Goal: Information Seeking & Learning: Learn about a topic

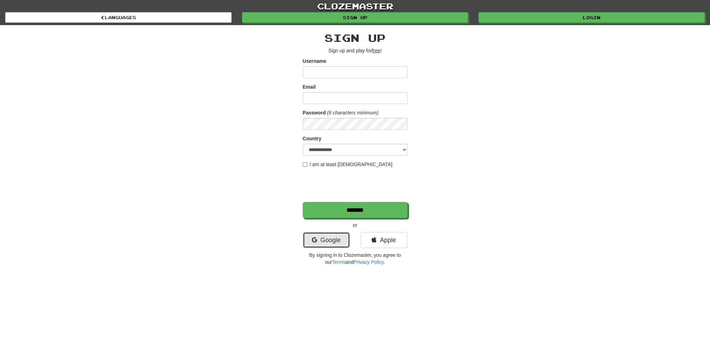
click at [321, 244] on link "Google" at bounding box center [326, 240] width 47 height 16
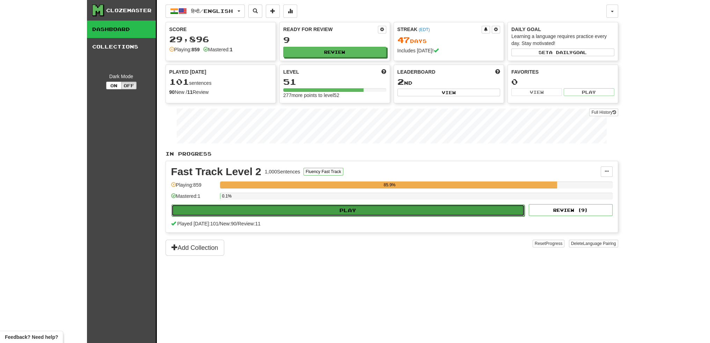
click at [338, 208] on button "Play" at bounding box center [347, 211] width 353 height 12
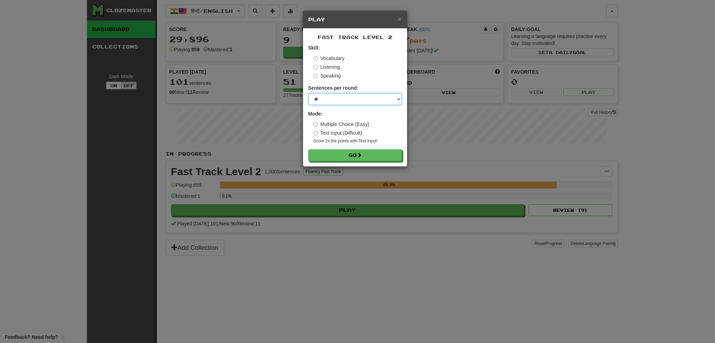
click at [334, 99] on select "* ** ** ** ** ** *** ********" at bounding box center [355, 99] width 94 height 12
select select "***"
click at [308, 93] on select "* ** ** ** ** ** *** ********" at bounding box center [355, 99] width 94 height 12
click at [346, 155] on button "Go" at bounding box center [356, 156] width 94 height 12
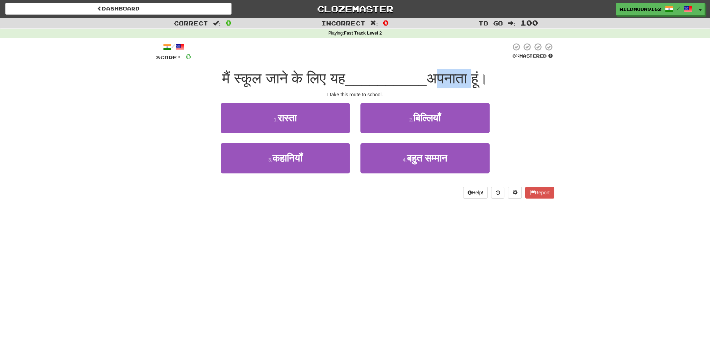
drag, startPoint x: 482, startPoint y: 79, endPoint x: 439, endPoint y: 80, distance: 43.7
click at [439, 80] on span "अपनाता हूं।" at bounding box center [456, 78] width 61 height 16
copy span "अपनाता"
click at [270, 236] on div "Dashboard Clozemaster WildMoon9162 / Toggle Dropdown Dashboard Leaderboard Acti…" at bounding box center [355, 171] width 710 height 343
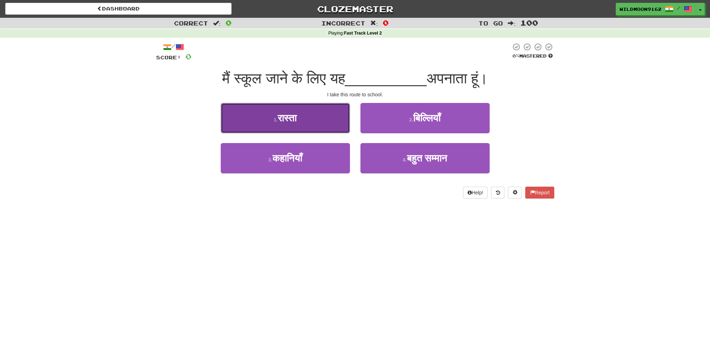
click at [293, 120] on span "रास्ता" at bounding box center [287, 118] width 19 height 11
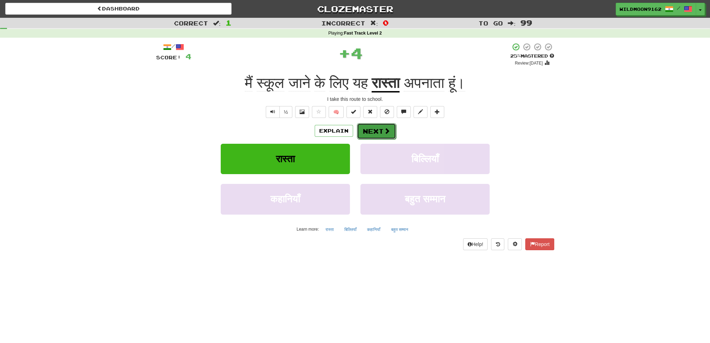
click at [368, 127] on button "Next" at bounding box center [376, 131] width 39 height 16
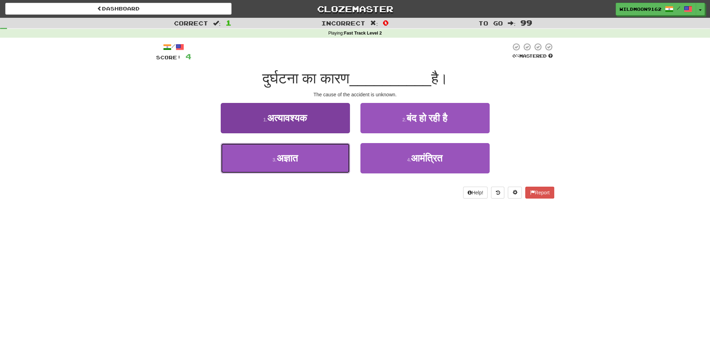
drag, startPoint x: 311, startPoint y: 167, endPoint x: 343, endPoint y: 158, distance: 32.9
click at [312, 167] on button "3 . अज्ञात" at bounding box center [285, 158] width 129 height 30
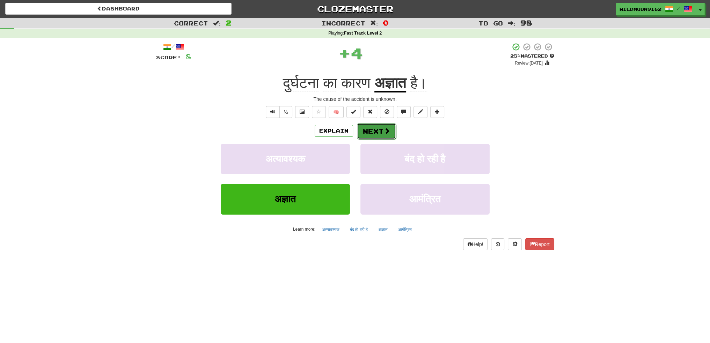
click at [379, 129] on button "Next" at bounding box center [376, 131] width 39 height 16
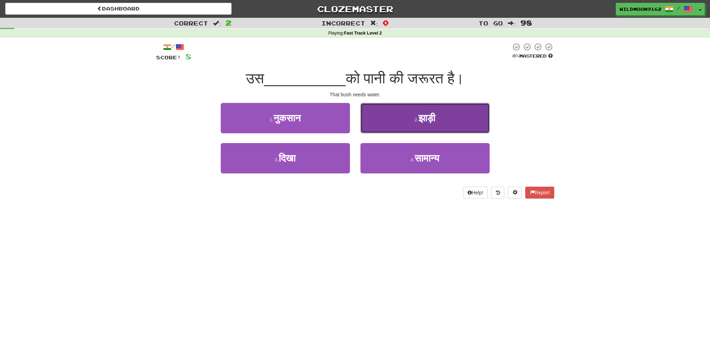
click at [415, 122] on small "2 ." at bounding box center [417, 120] width 4 height 6
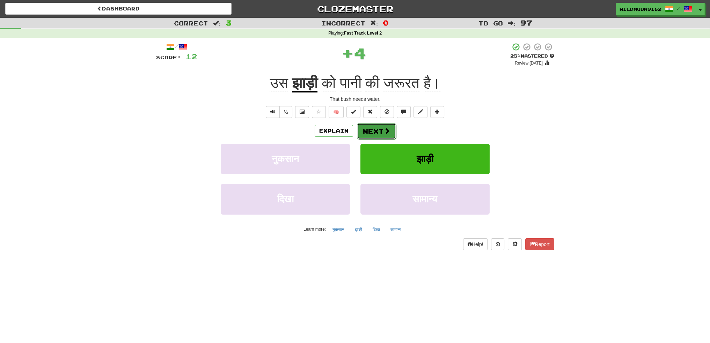
click at [371, 134] on button "Next" at bounding box center [376, 131] width 39 height 16
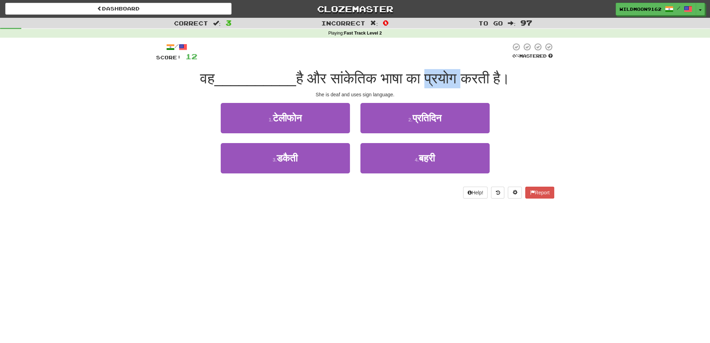
drag, startPoint x: 471, startPoint y: 76, endPoint x: 442, endPoint y: 77, distance: 29.0
click at [442, 77] on span "है और सांकेतिक भाषा का प्रयोग करती है।" at bounding box center [403, 78] width 214 height 16
copy span "प्रयोग"
click at [242, 307] on div "Dashboard Clozemaster WildMoon9162 / Toggle Dropdown Dashboard Leaderboard Acti…" at bounding box center [355, 171] width 710 height 343
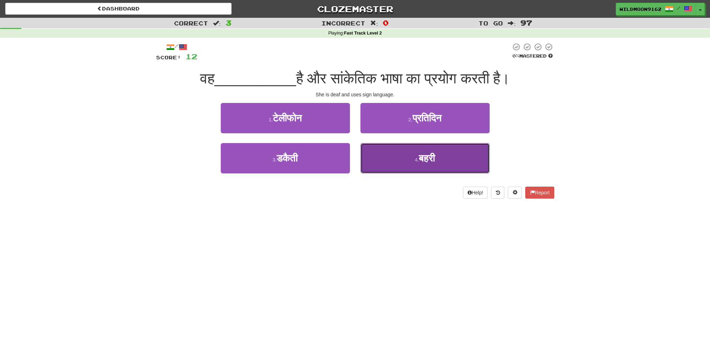
click at [411, 164] on button "4 . बहरी" at bounding box center [424, 158] width 129 height 30
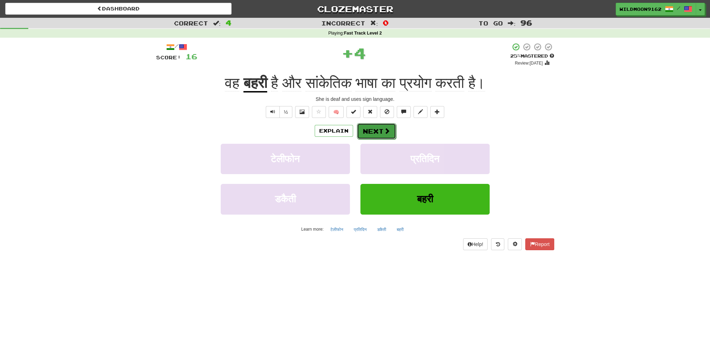
click at [382, 134] on button "Next" at bounding box center [376, 131] width 39 height 16
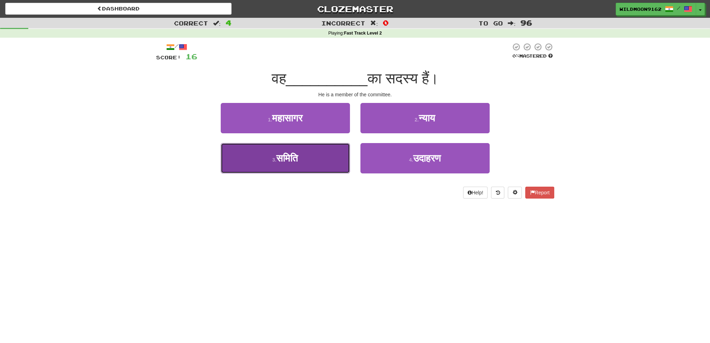
click at [298, 162] on span "समिति" at bounding box center [287, 158] width 22 height 11
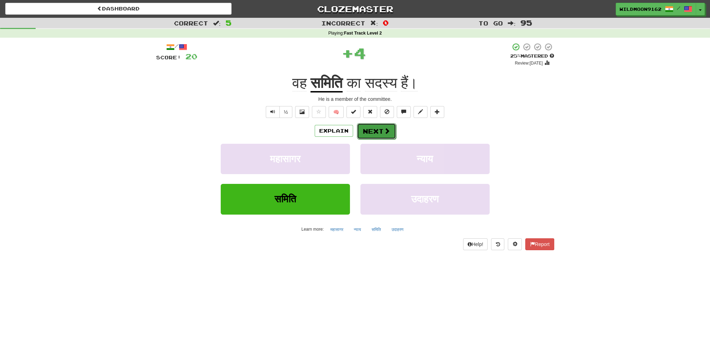
click at [373, 133] on button "Next" at bounding box center [376, 131] width 39 height 16
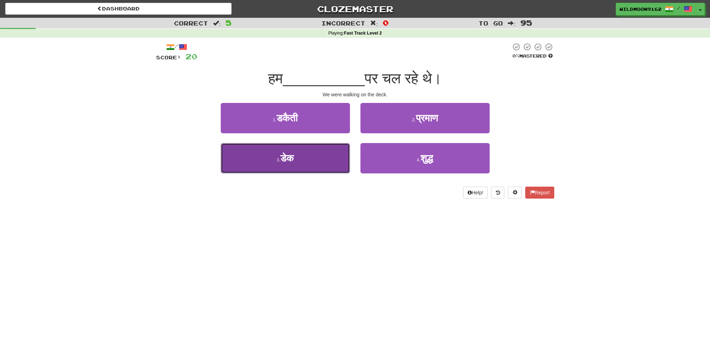
click at [313, 158] on button "3 . डेक" at bounding box center [285, 158] width 129 height 30
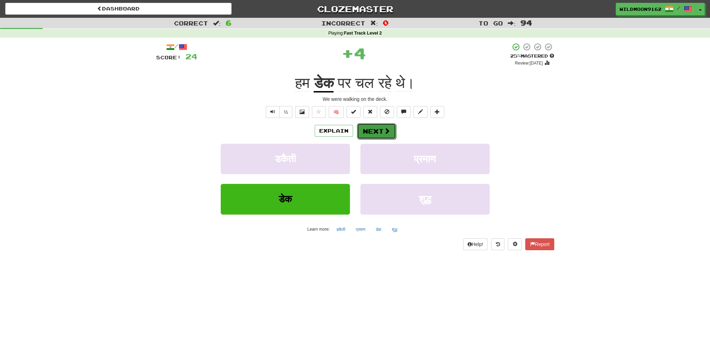
click at [368, 132] on button "Next" at bounding box center [376, 131] width 39 height 16
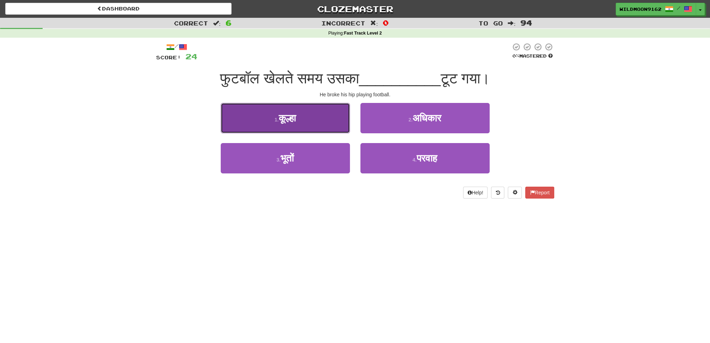
click at [283, 120] on span "कूल्हा" at bounding box center [287, 118] width 17 height 11
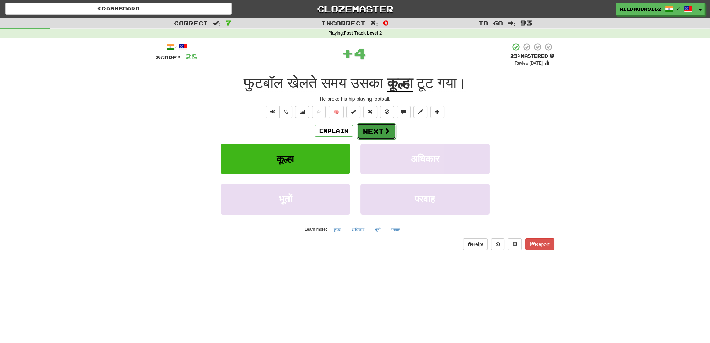
click at [380, 129] on button "Next" at bounding box center [376, 131] width 39 height 16
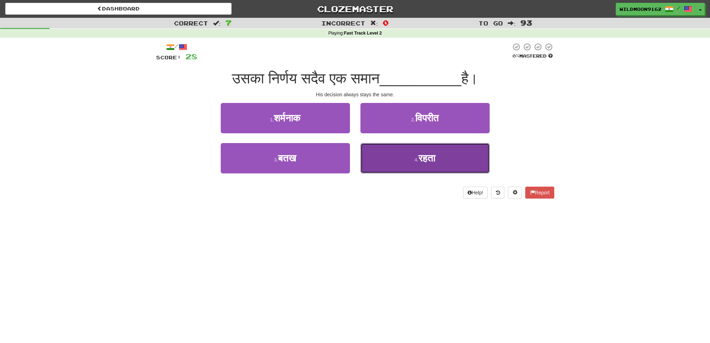
click at [410, 159] on button "4 . रहता" at bounding box center [424, 158] width 129 height 30
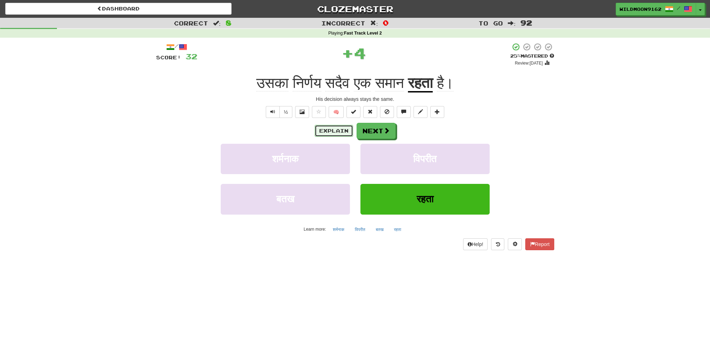
click at [327, 133] on button "Explain" at bounding box center [334, 131] width 38 height 12
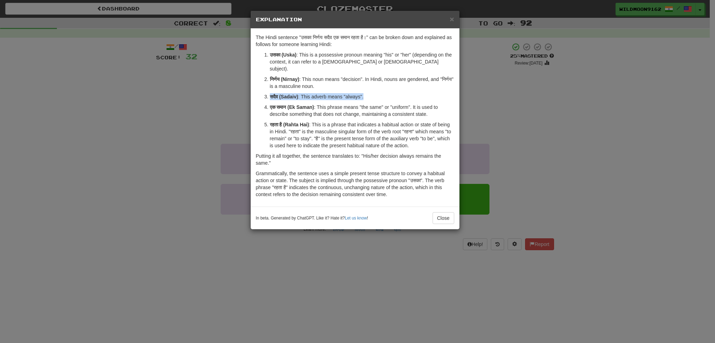
drag, startPoint x: 269, startPoint y: 89, endPoint x: 375, endPoint y: 86, distance: 105.5
click at [375, 93] on li "सदैव (Sadaiv) : This adverb means "always"." at bounding box center [362, 96] width 184 height 7
copy p "सदैव (Sadaiv) : This adverb means "always"."
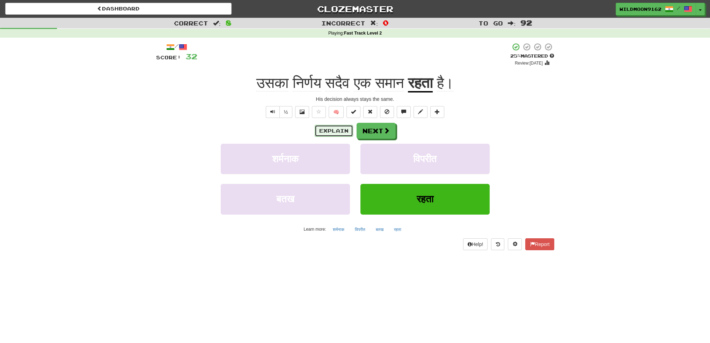
click at [336, 132] on button "Explain" at bounding box center [334, 131] width 38 height 12
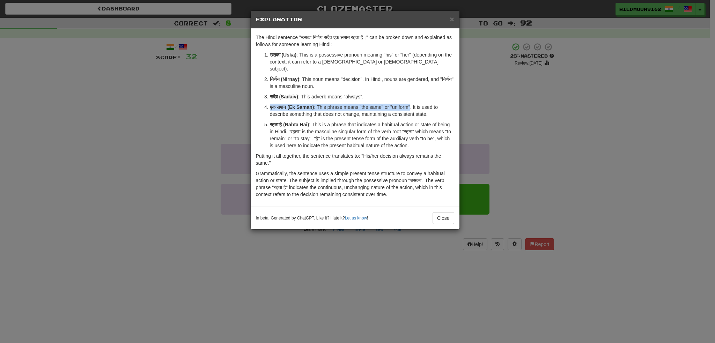
drag, startPoint x: 270, startPoint y: 100, endPoint x: 415, endPoint y: 97, distance: 144.6
click at [415, 104] on p "एक समान (Ek Saman) : This phrase means "the same" or "uniform". It is used to d…" at bounding box center [362, 111] width 184 height 14
copy p "एक समान (Ek Saman) : This phrase means "the same" or "uniform""
click at [452, 21] on span "×" at bounding box center [452, 19] width 4 height 8
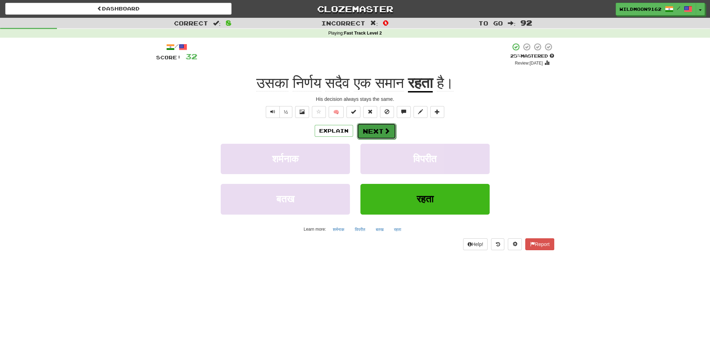
click at [386, 133] on span at bounding box center [387, 131] width 6 height 6
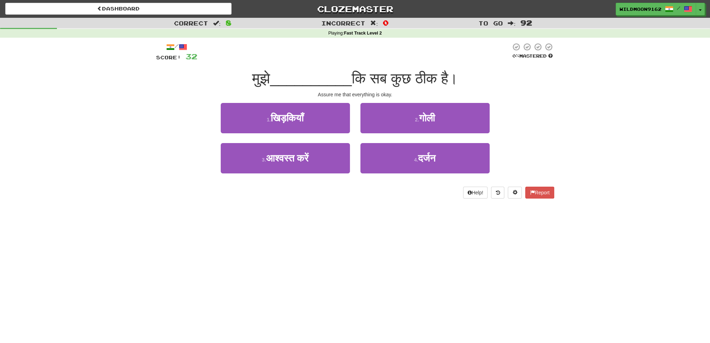
click at [193, 249] on div "Dashboard Clozemaster WildMoon9162 / Toggle Dropdown Dashboard Leaderboard Acti…" at bounding box center [355, 171] width 710 height 343
click at [250, 268] on div "Dashboard Clozemaster WildMoon9162 / Toggle Dropdown Dashboard Leaderboard Acti…" at bounding box center [355, 171] width 710 height 343
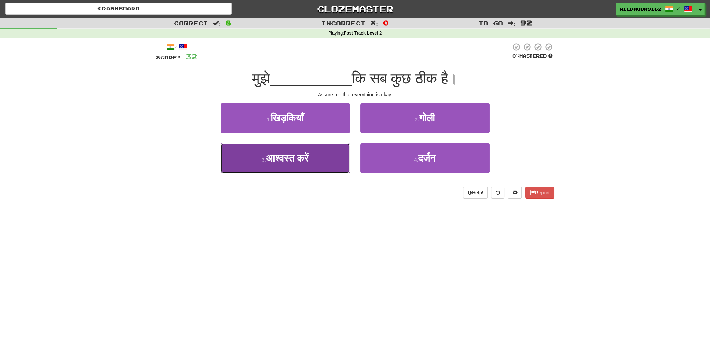
click at [291, 163] on span "आश्वस्त करें" at bounding box center [287, 158] width 43 height 11
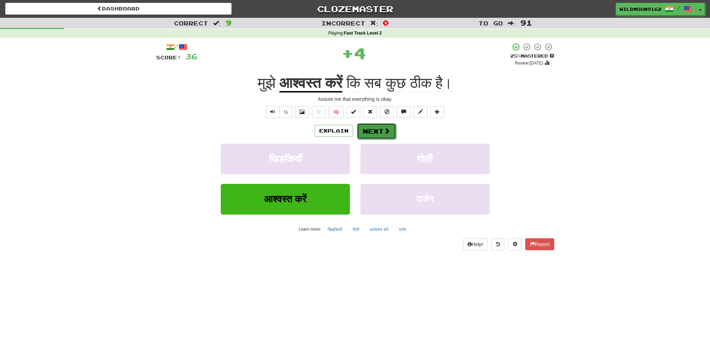
click at [384, 131] on span at bounding box center [387, 131] width 6 height 6
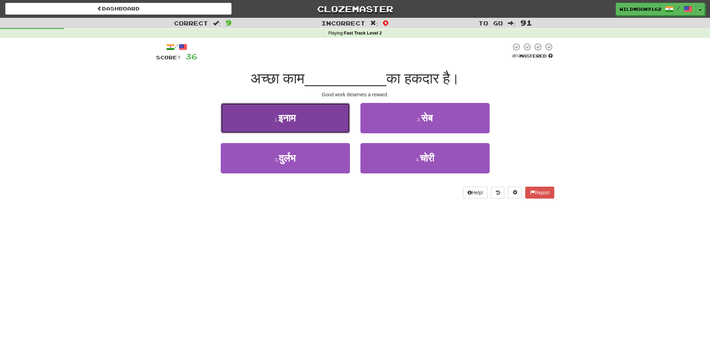
click at [296, 122] on span "इनाम" at bounding box center [286, 118] width 17 height 11
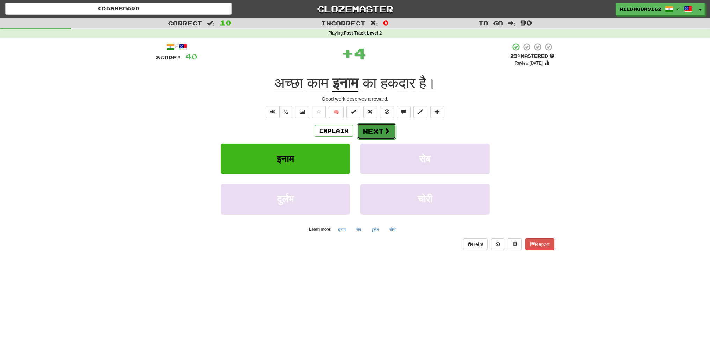
click at [372, 128] on button "Next" at bounding box center [376, 131] width 39 height 16
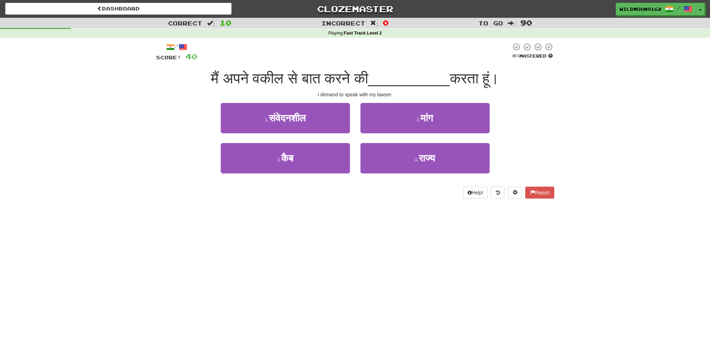
click at [266, 216] on div "Dashboard Clozemaster WildMoon9162 / Toggle Dropdown Dashboard Leaderboard Acti…" at bounding box center [355, 171] width 710 height 343
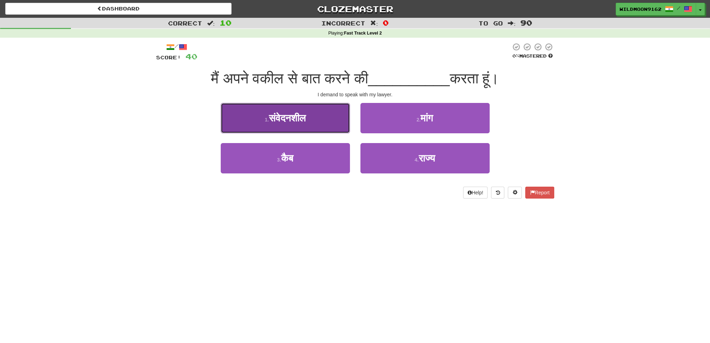
click at [320, 120] on button "1 . संवेदनशील" at bounding box center [285, 118] width 129 height 30
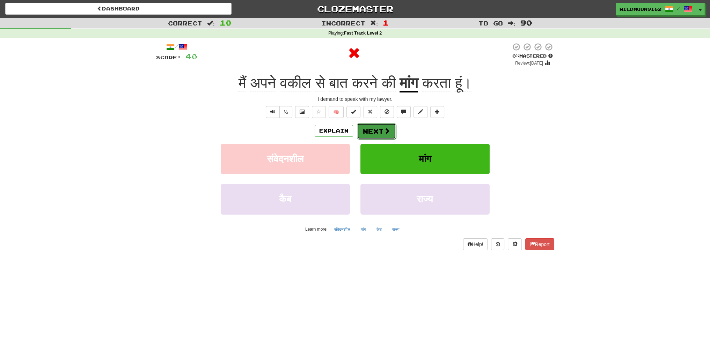
click at [374, 132] on button "Next" at bounding box center [376, 131] width 39 height 16
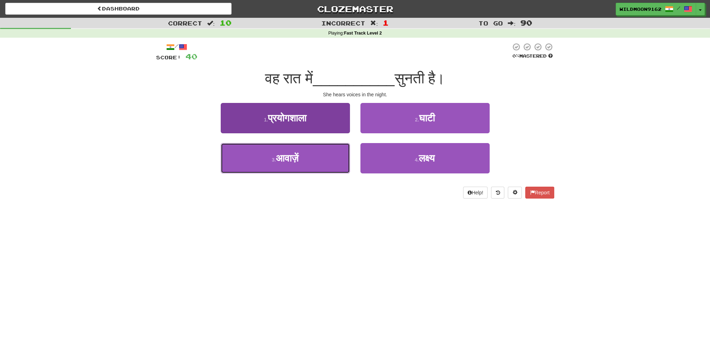
drag, startPoint x: 297, startPoint y: 159, endPoint x: 346, endPoint y: 154, distance: 49.5
click at [298, 159] on span "आवाज़ें" at bounding box center [287, 158] width 23 height 11
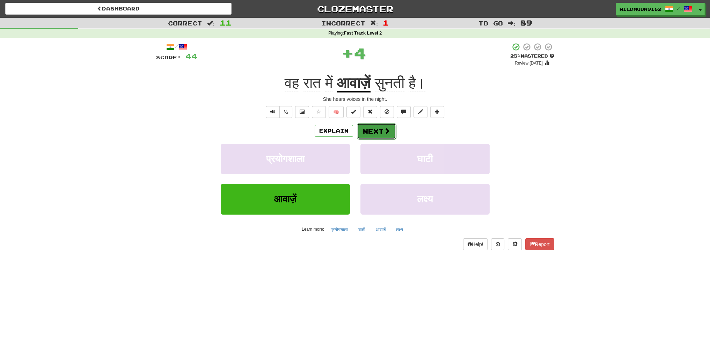
click at [369, 130] on button "Next" at bounding box center [376, 131] width 39 height 16
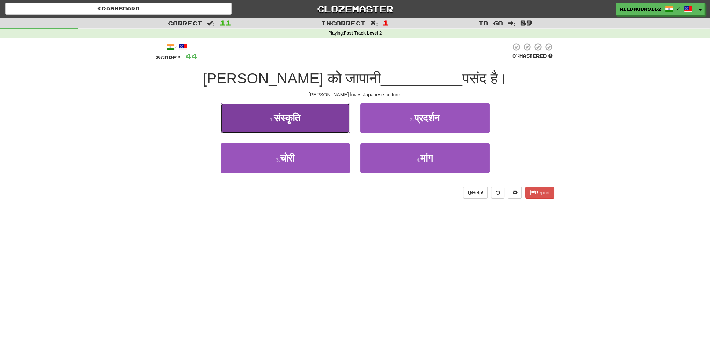
click at [312, 118] on button "1 . संस्कृति" at bounding box center [285, 118] width 129 height 30
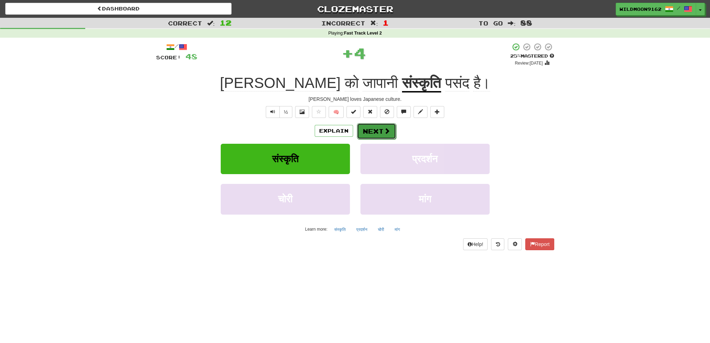
click at [367, 132] on button "Next" at bounding box center [376, 131] width 39 height 16
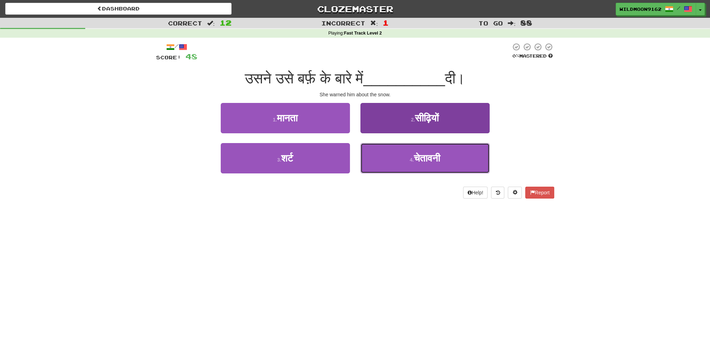
drag, startPoint x: 409, startPoint y: 162, endPoint x: 403, endPoint y: 160, distance: 6.5
click at [410, 162] on small "4 ." at bounding box center [412, 160] width 4 height 6
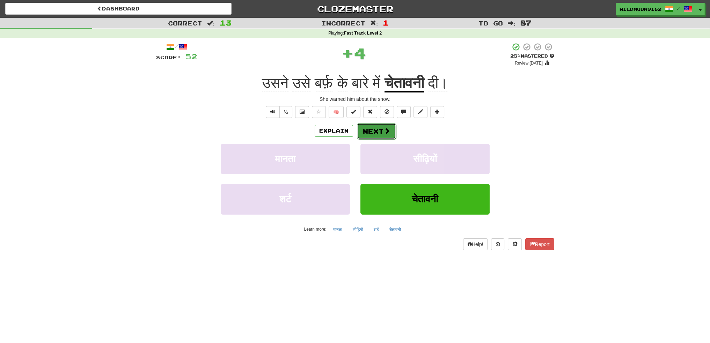
click at [377, 131] on button "Next" at bounding box center [376, 131] width 39 height 16
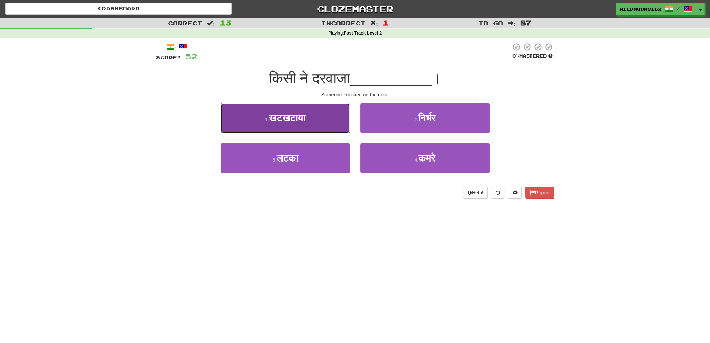
click at [299, 117] on span "खटखटाया" at bounding box center [287, 118] width 36 height 11
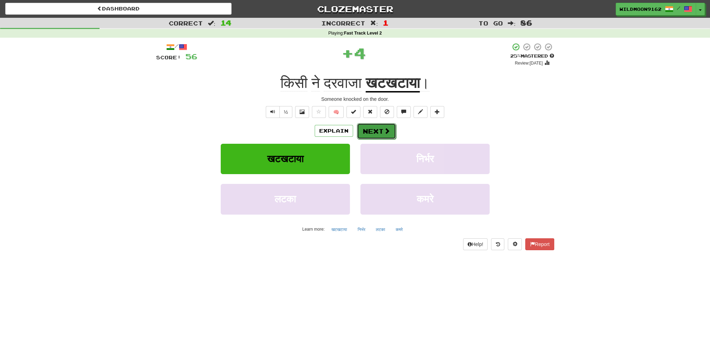
click at [379, 132] on button "Next" at bounding box center [376, 131] width 39 height 16
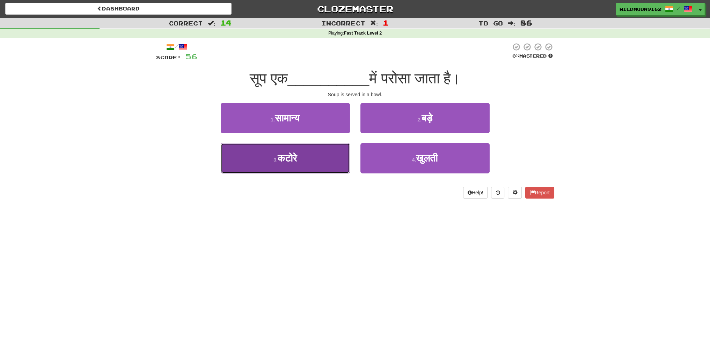
click at [297, 160] on span "कटोरे" at bounding box center [287, 158] width 19 height 11
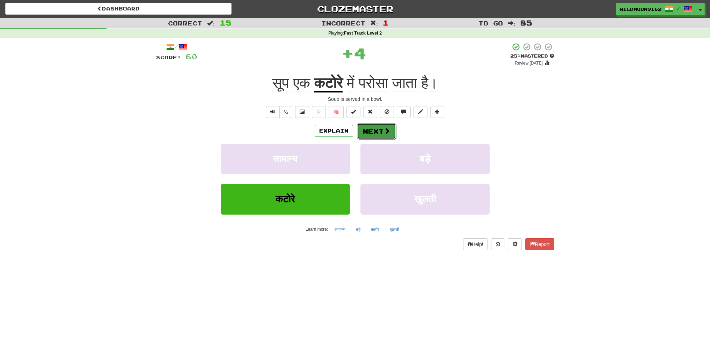
click at [384, 128] on span at bounding box center [387, 131] width 6 height 6
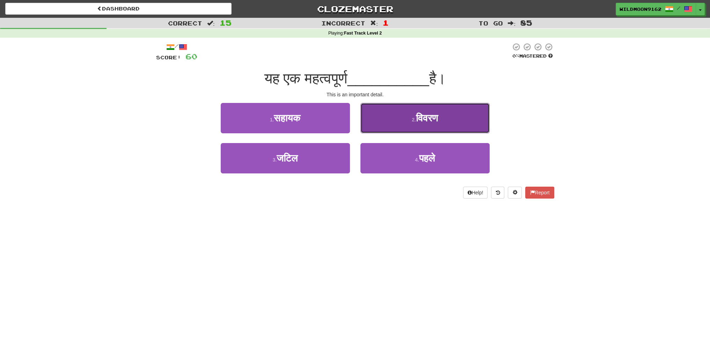
click at [405, 120] on button "2 . विवरण" at bounding box center [424, 118] width 129 height 30
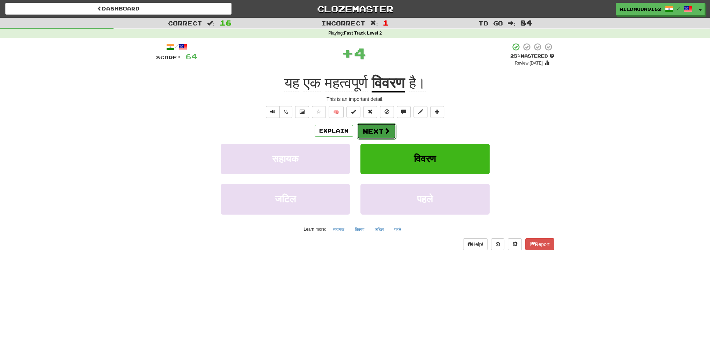
click at [384, 131] on span at bounding box center [387, 131] width 6 height 6
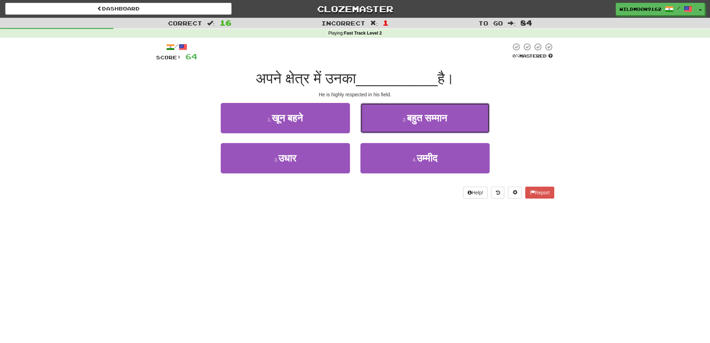
click at [425, 119] on span "बहुत सम्मान" at bounding box center [426, 118] width 41 height 11
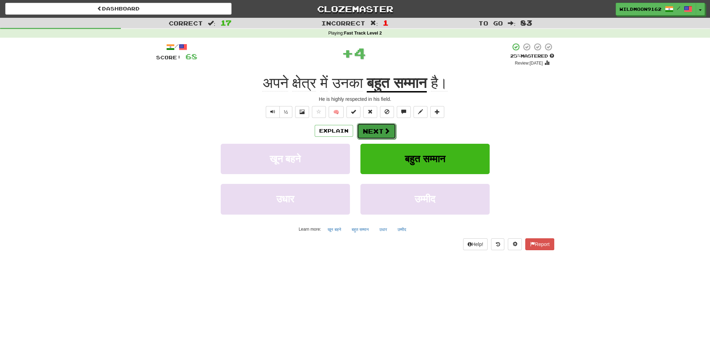
click at [381, 130] on button "Next" at bounding box center [376, 131] width 39 height 16
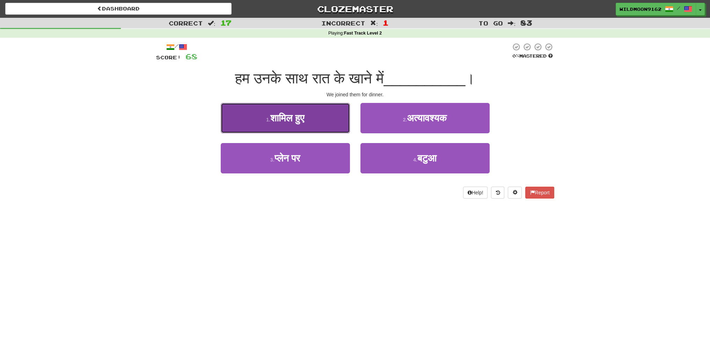
click at [281, 118] on span "शामिल हुए" at bounding box center [287, 118] width 34 height 11
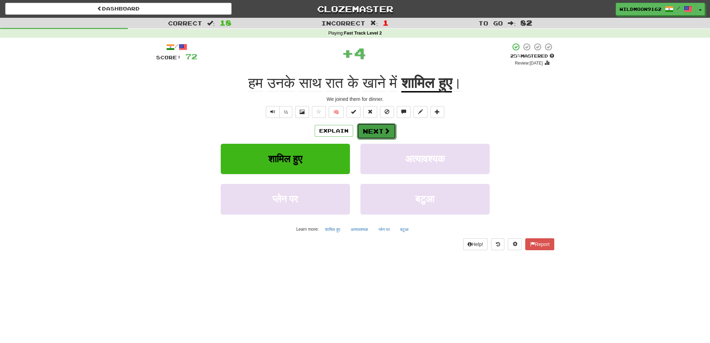
click at [373, 125] on button "Next" at bounding box center [376, 131] width 39 height 16
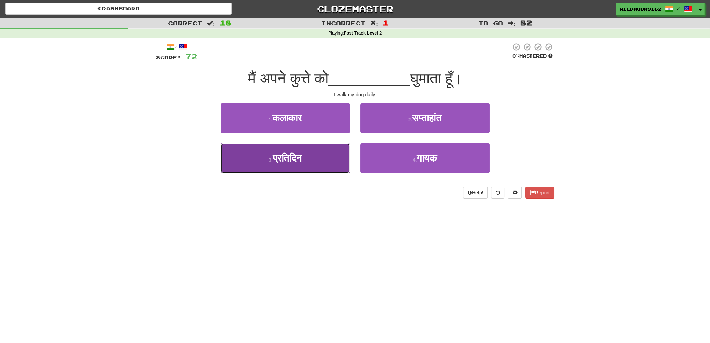
click at [306, 155] on button "3 . प्रतिदिन" at bounding box center [285, 158] width 129 height 30
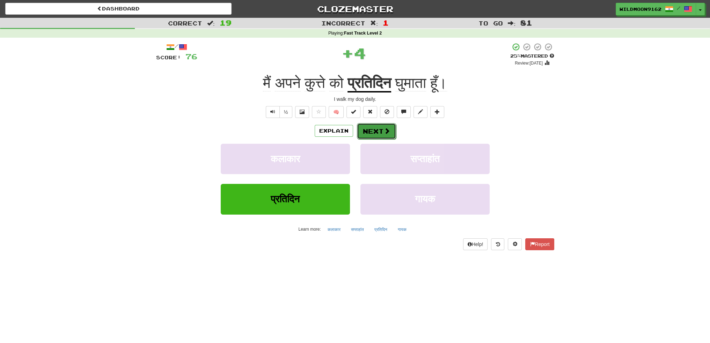
click at [387, 132] on span at bounding box center [387, 131] width 6 height 6
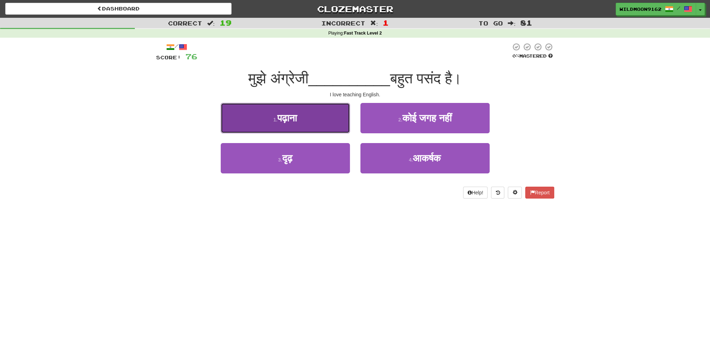
click at [317, 117] on button "1 . पढ़ाना" at bounding box center [285, 118] width 129 height 30
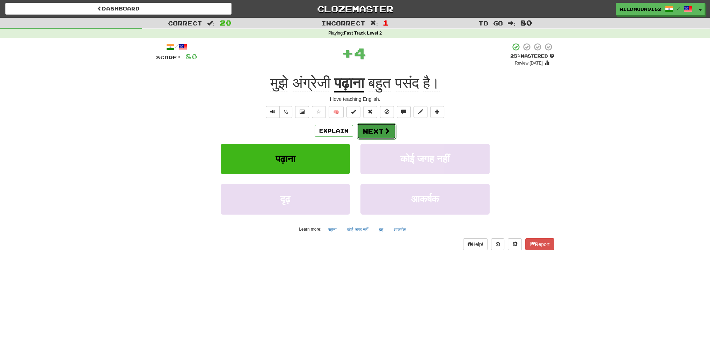
click at [368, 131] on button "Next" at bounding box center [376, 131] width 39 height 16
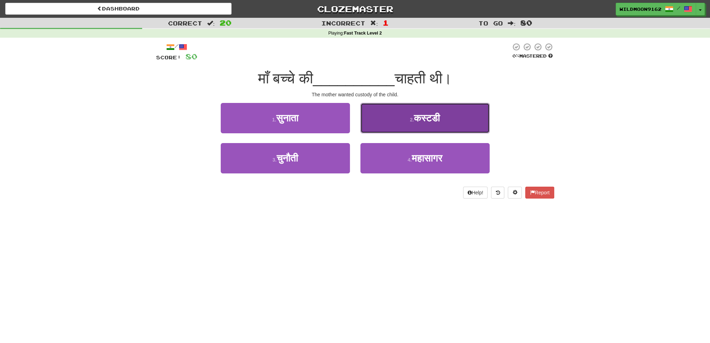
click at [430, 119] on span "कस्टडी" at bounding box center [427, 118] width 26 height 11
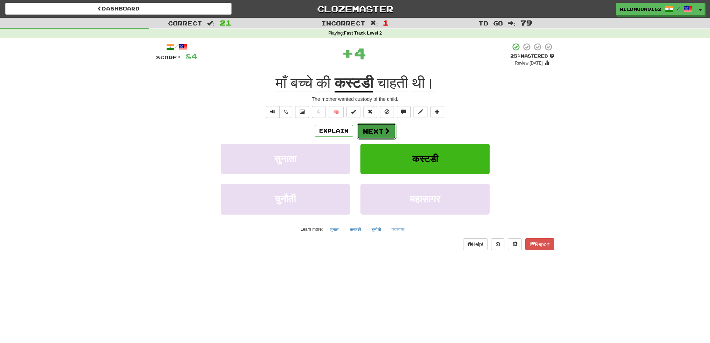
click at [374, 132] on button "Next" at bounding box center [376, 131] width 39 height 16
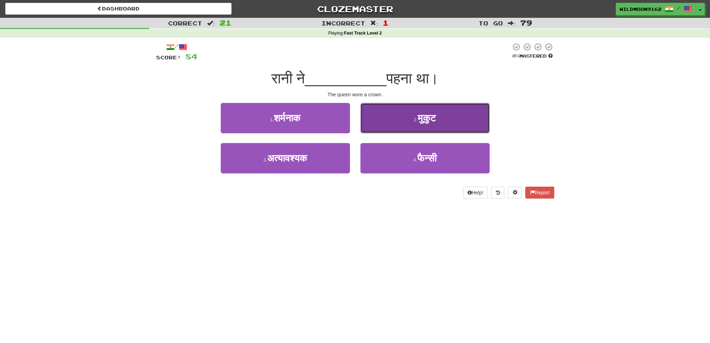
click at [429, 121] on span "मुकुट" at bounding box center [427, 118] width 18 height 11
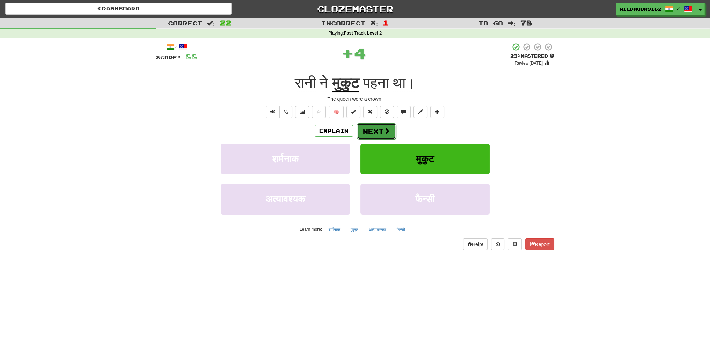
click at [385, 133] on span at bounding box center [387, 131] width 6 height 6
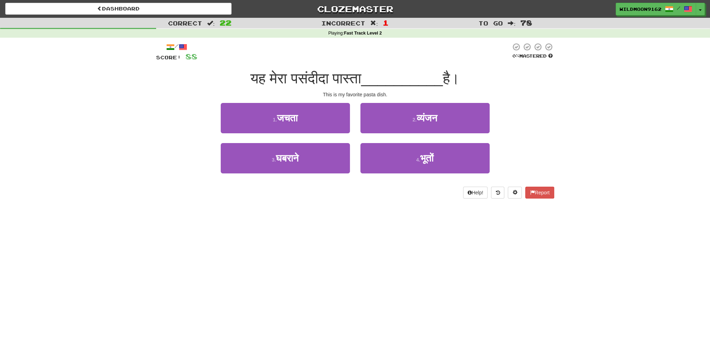
click at [259, 239] on div "Dashboard Clozemaster WildMoon9162 / Toggle Dropdown Dashboard Leaderboard Acti…" at bounding box center [355, 171] width 710 height 343
click at [422, 121] on span "व्यंजन" at bounding box center [427, 118] width 21 height 11
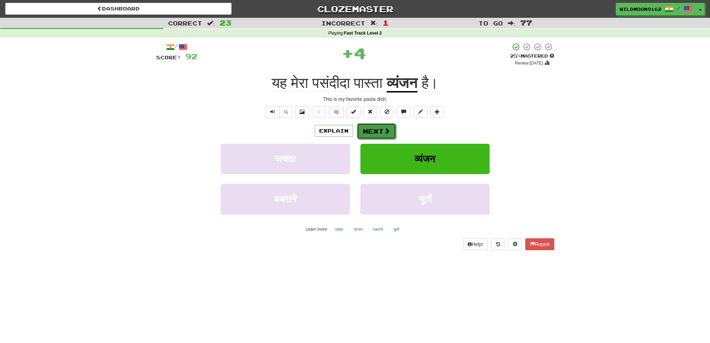
click at [381, 131] on button "Next" at bounding box center [376, 131] width 39 height 16
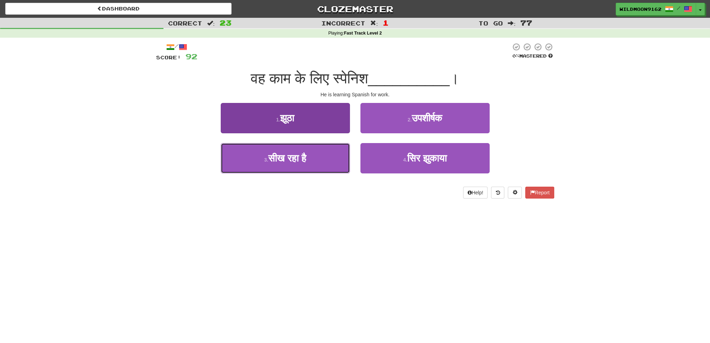
drag, startPoint x: 318, startPoint y: 162, endPoint x: 325, endPoint y: 159, distance: 6.7
click at [319, 162] on button "3 . सीख रहा है" at bounding box center [285, 158] width 129 height 30
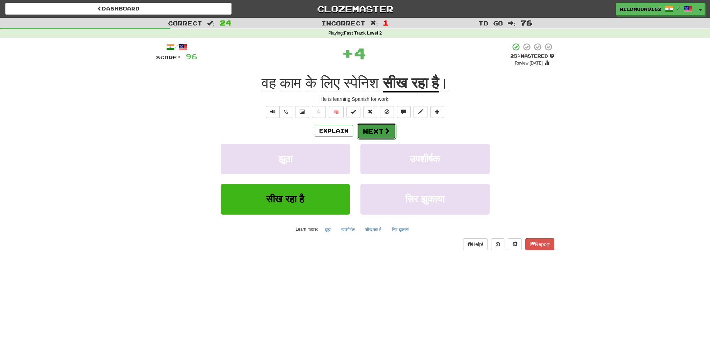
click at [381, 129] on button "Next" at bounding box center [376, 131] width 39 height 16
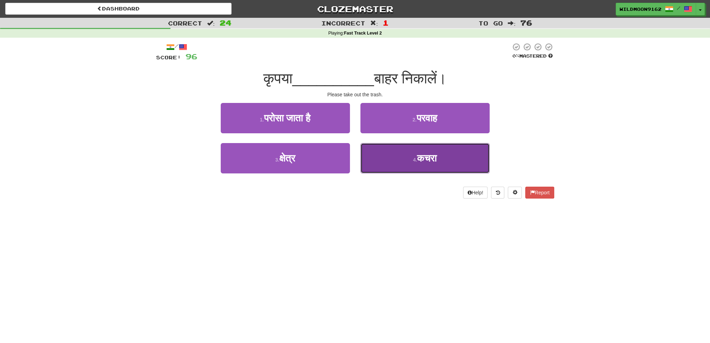
click at [419, 161] on span "कचरा" at bounding box center [427, 158] width 20 height 11
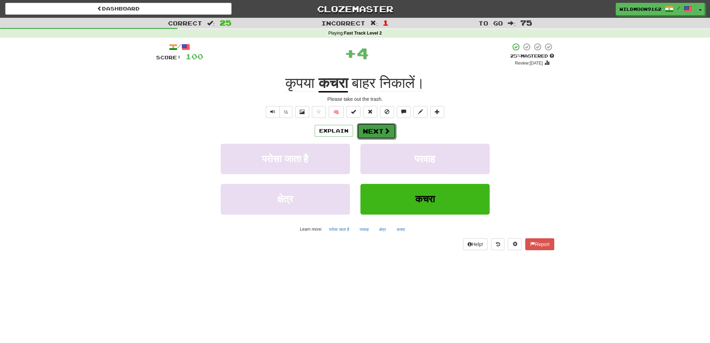
click at [372, 129] on button "Next" at bounding box center [376, 131] width 39 height 16
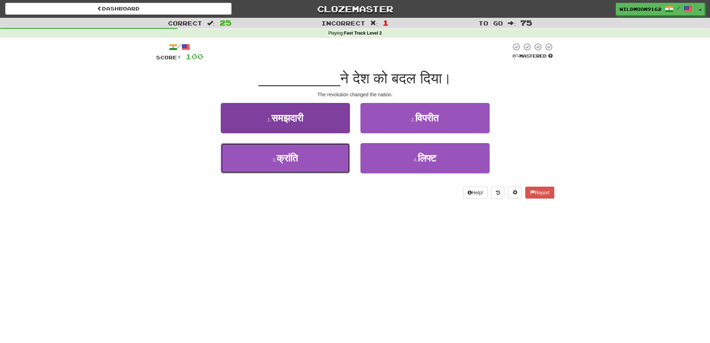
click at [330, 164] on button "3 . क्रांति" at bounding box center [285, 158] width 129 height 30
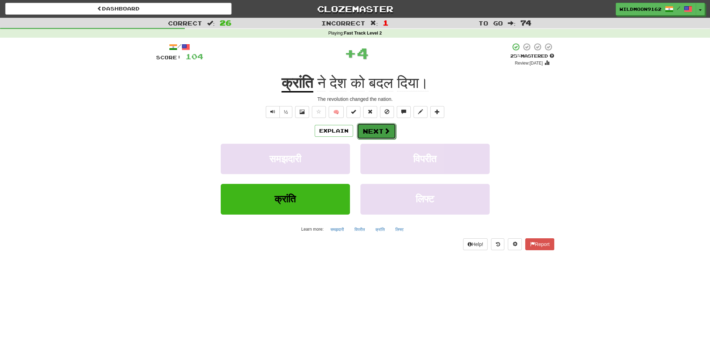
click at [376, 134] on button "Next" at bounding box center [376, 131] width 39 height 16
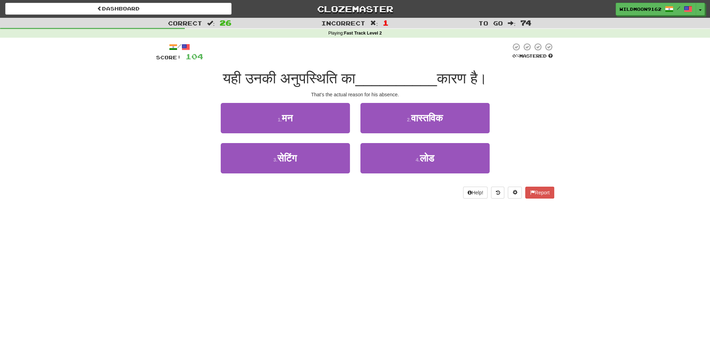
click at [180, 261] on div "Dashboard Clozemaster WildMoon9162 / Toggle Dropdown Dashboard Leaderboard Acti…" at bounding box center [355, 171] width 710 height 343
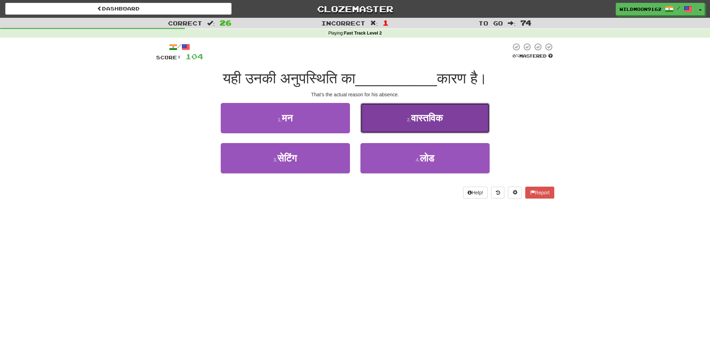
click at [448, 116] on button "2 . वास्तविक" at bounding box center [424, 118] width 129 height 30
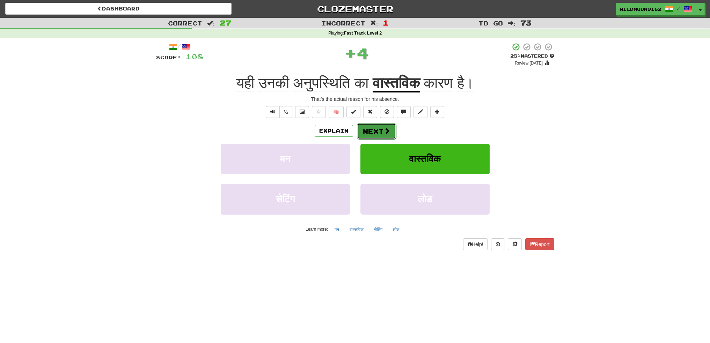
click at [381, 131] on button "Next" at bounding box center [376, 131] width 39 height 16
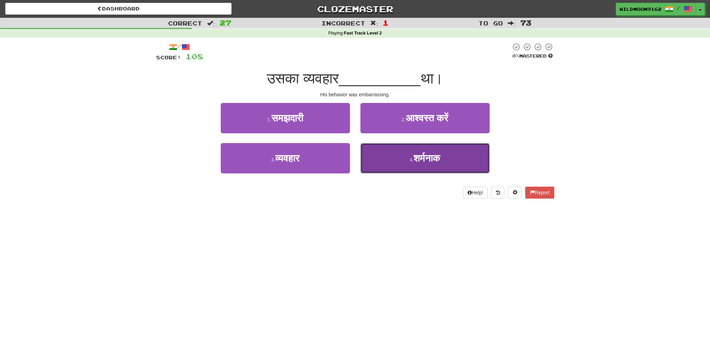
click at [388, 159] on button "4 . शर्मनाक" at bounding box center [424, 158] width 129 height 30
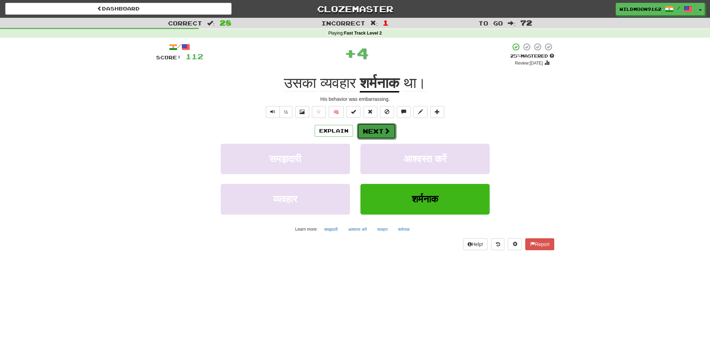
click at [374, 131] on button "Next" at bounding box center [376, 131] width 39 height 16
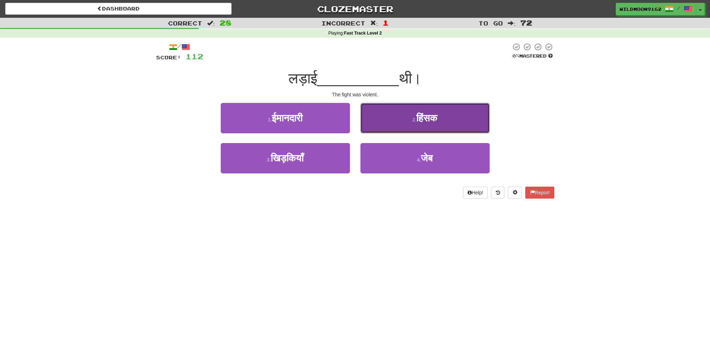
click at [429, 123] on span "हिंसक" at bounding box center [426, 118] width 21 height 11
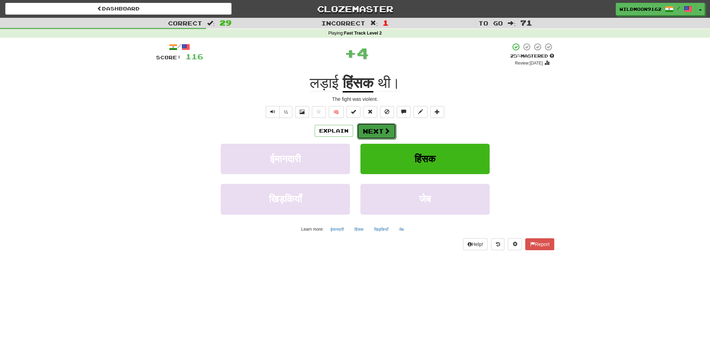
click at [377, 131] on button "Next" at bounding box center [376, 131] width 39 height 16
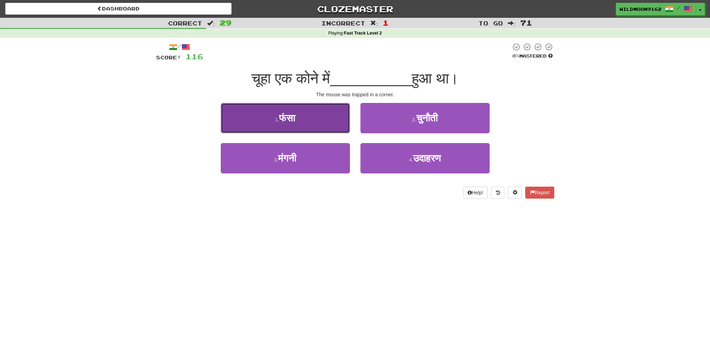
click at [308, 119] on button "1 . फंसा" at bounding box center [285, 118] width 129 height 30
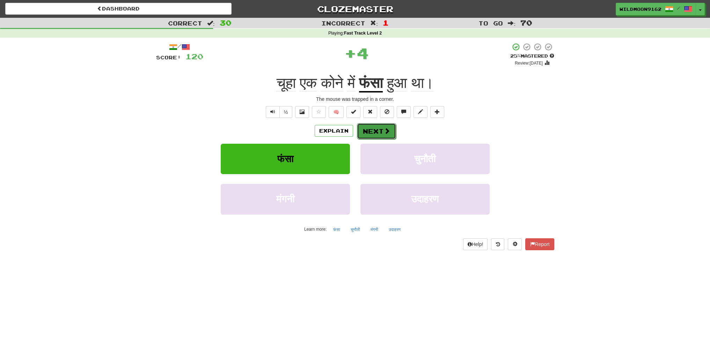
click at [376, 132] on button "Next" at bounding box center [376, 131] width 39 height 16
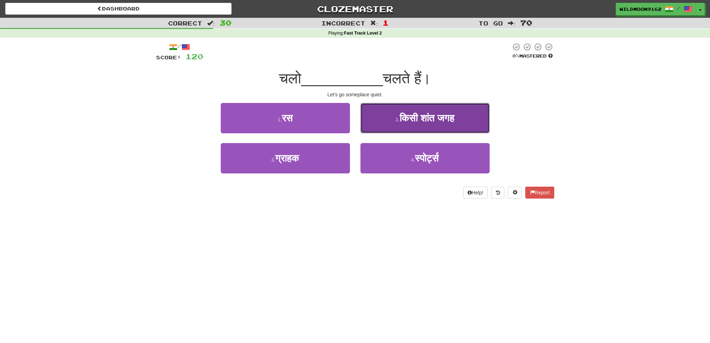
click at [408, 117] on span "किसी शांत जगह" at bounding box center [427, 118] width 55 height 11
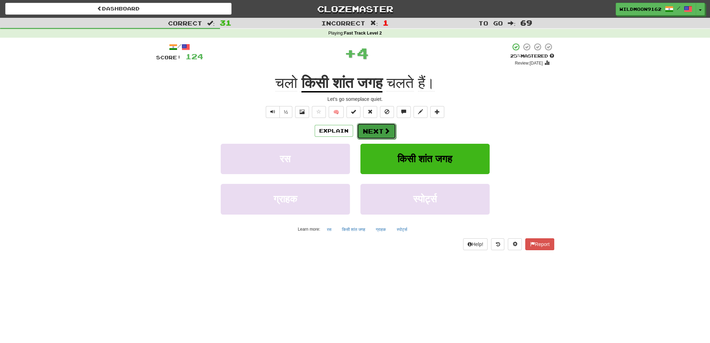
click at [373, 133] on button "Next" at bounding box center [376, 131] width 39 height 16
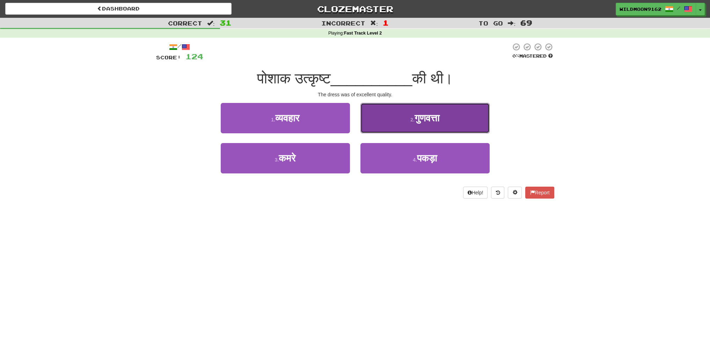
click at [411, 120] on small "2 ." at bounding box center [412, 120] width 4 height 6
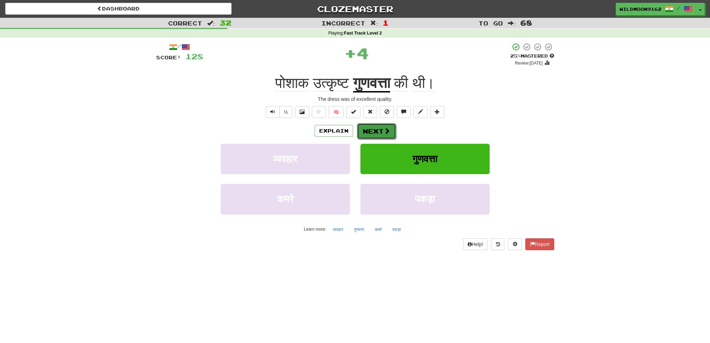
click at [381, 133] on button "Next" at bounding box center [376, 131] width 39 height 16
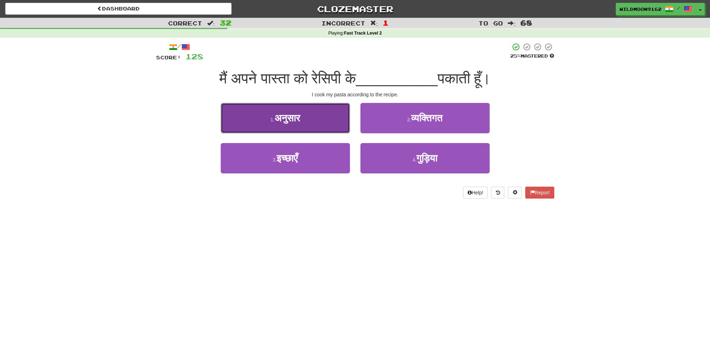
click at [280, 119] on span "अनुसार" at bounding box center [286, 118] width 25 height 11
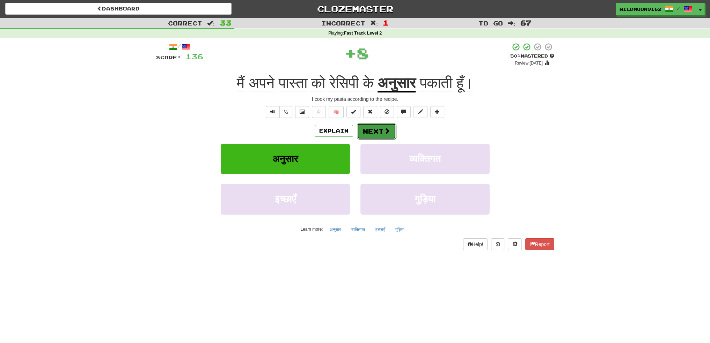
click at [369, 137] on button "Next" at bounding box center [376, 131] width 39 height 16
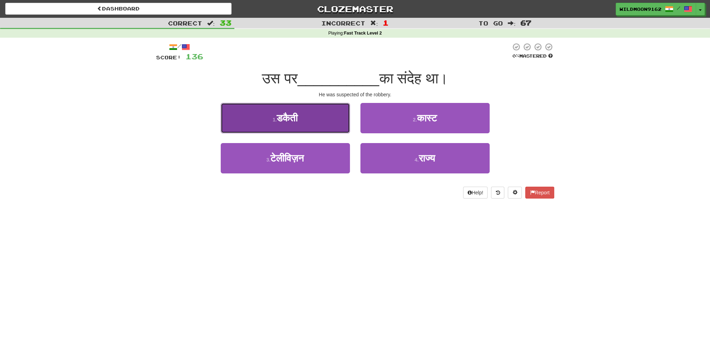
click at [310, 119] on button "1 . डकैती" at bounding box center [285, 118] width 129 height 30
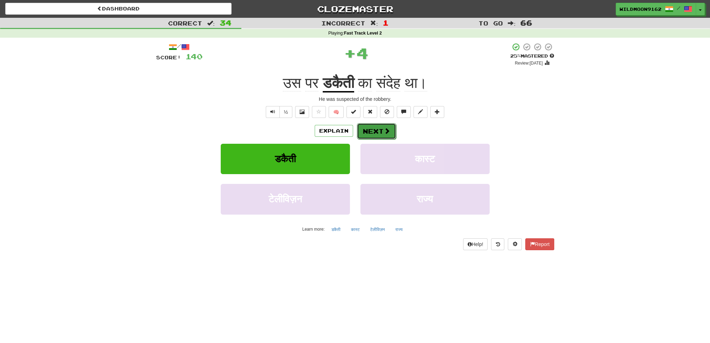
click at [380, 130] on button "Next" at bounding box center [376, 131] width 39 height 16
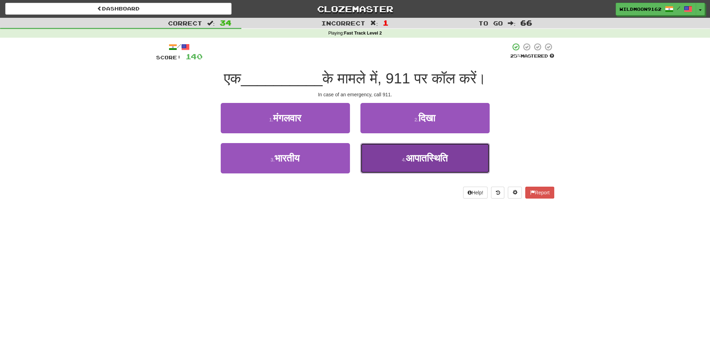
click at [419, 158] on span "आपातस्थिति" at bounding box center [427, 158] width 42 height 11
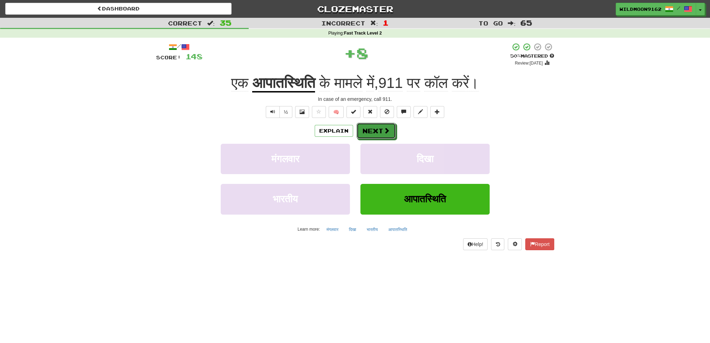
drag, startPoint x: 380, startPoint y: 129, endPoint x: 301, endPoint y: 196, distance: 103.8
click at [380, 130] on button "Next" at bounding box center [376, 131] width 39 height 16
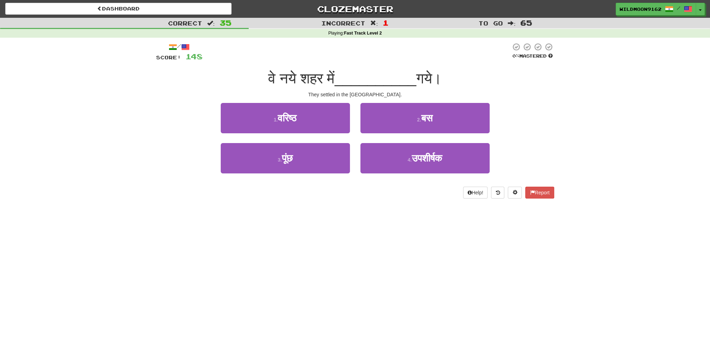
click at [124, 208] on div "Dashboard Clozemaster WildMoon9162 / Toggle Dropdown Dashboard Leaderboard Acti…" at bounding box center [355, 171] width 710 height 343
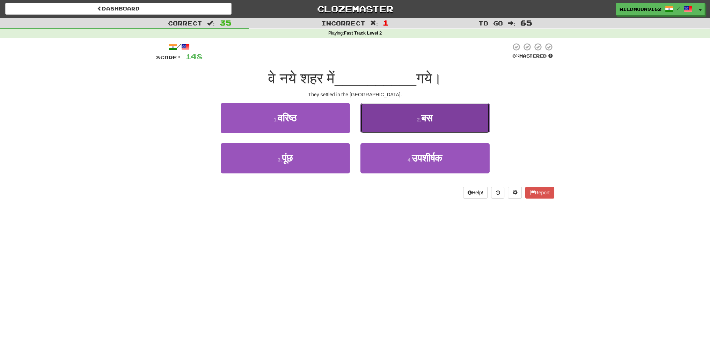
click at [421, 120] on span "बस" at bounding box center [427, 118] width 12 height 11
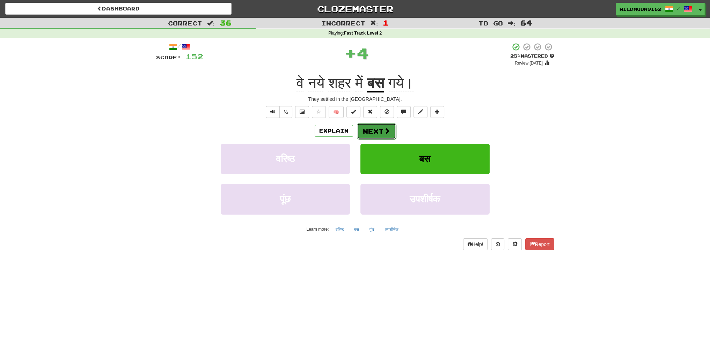
click at [381, 133] on button "Next" at bounding box center [376, 131] width 39 height 16
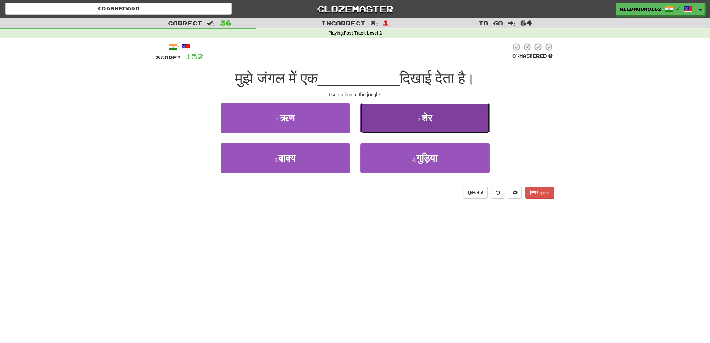
click at [419, 120] on small "2 ." at bounding box center [420, 120] width 4 height 6
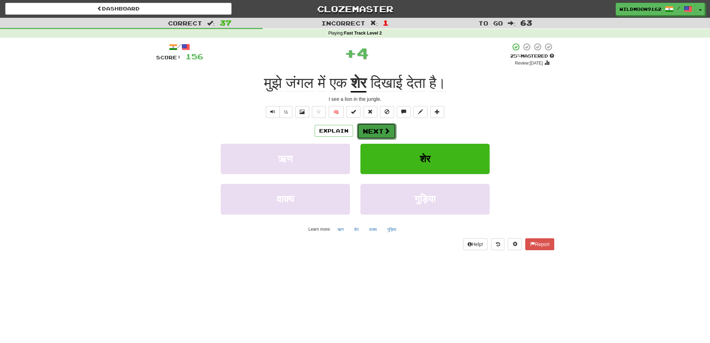
click at [372, 133] on button "Next" at bounding box center [376, 131] width 39 height 16
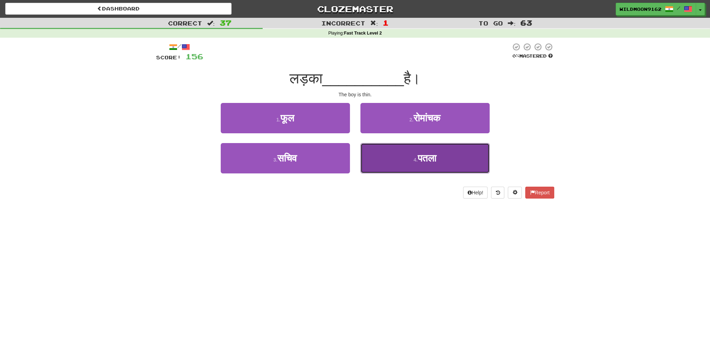
click at [415, 156] on button "4 . पतला" at bounding box center [424, 158] width 129 height 30
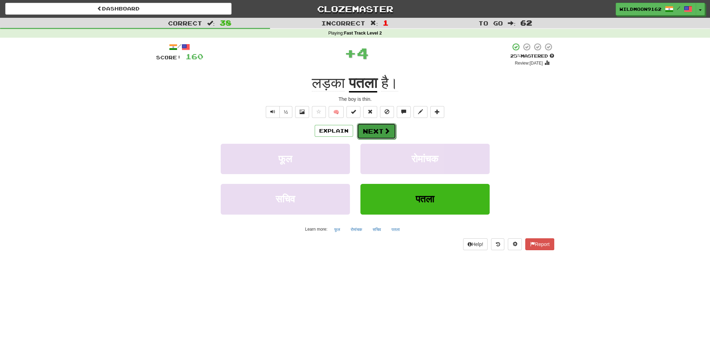
click at [375, 129] on button "Next" at bounding box center [376, 131] width 39 height 16
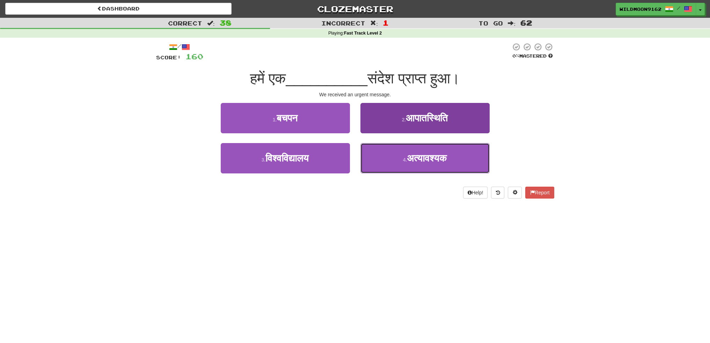
drag, startPoint x: 413, startPoint y: 160, endPoint x: 418, endPoint y: 169, distance: 10.0
click at [414, 160] on span "अत्यावश्यक" at bounding box center [427, 158] width 40 height 11
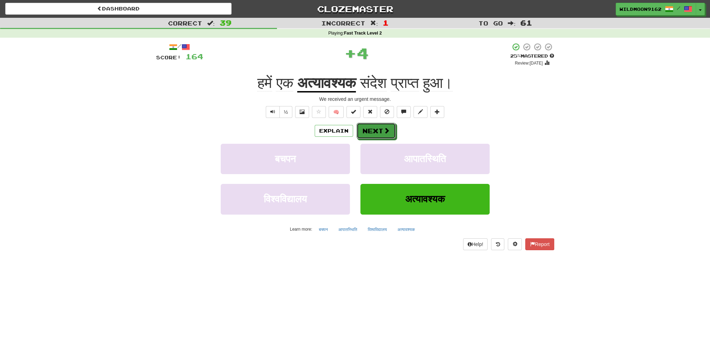
drag, startPoint x: 379, startPoint y: 132, endPoint x: 384, endPoint y: 185, distance: 53.4
click at [379, 133] on button "Next" at bounding box center [376, 131] width 39 height 16
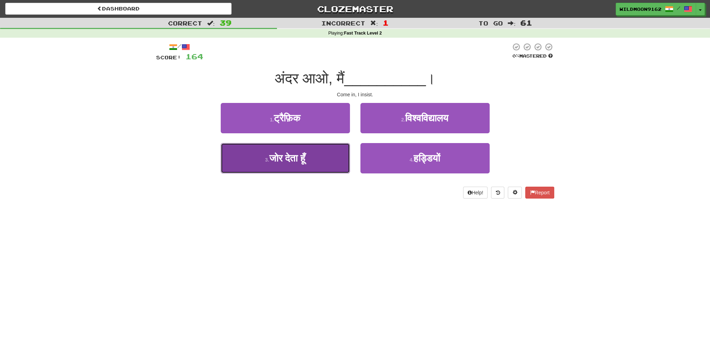
click at [292, 160] on span "जोर देता हूँ" at bounding box center [287, 158] width 36 height 11
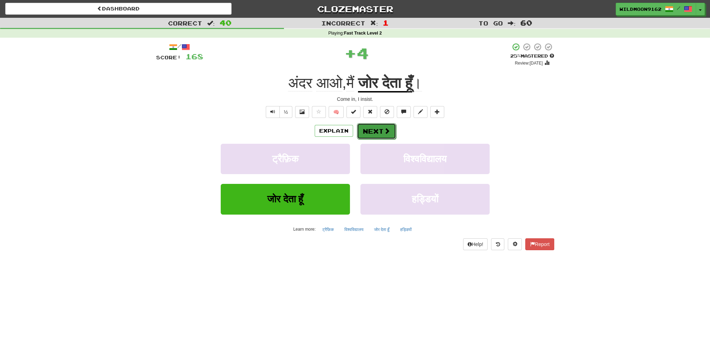
click at [374, 130] on button "Next" at bounding box center [376, 131] width 39 height 16
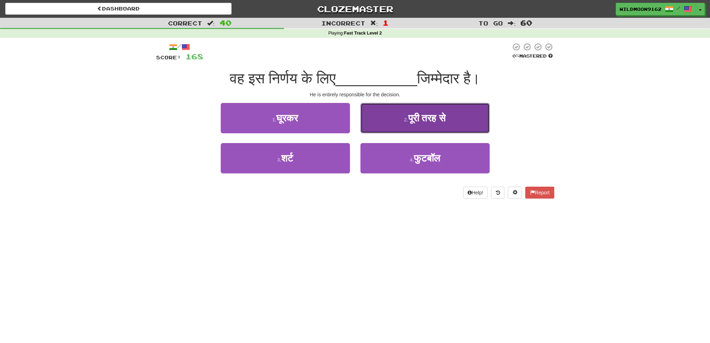
click at [391, 125] on button "2 . पूरी तरह से" at bounding box center [424, 118] width 129 height 30
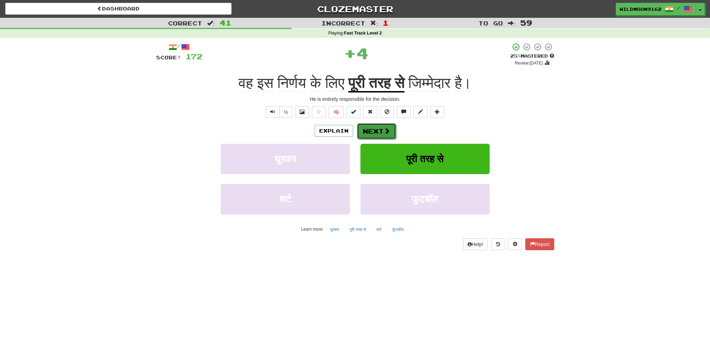
click at [378, 130] on button "Next" at bounding box center [376, 131] width 39 height 16
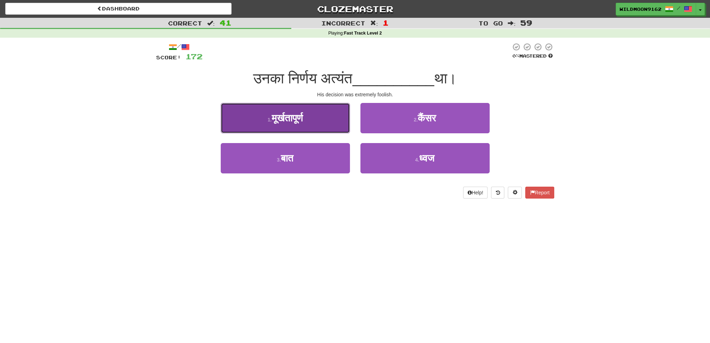
click at [315, 116] on button "1 . मूर्खतापूर्ण" at bounding box center [285, 118] width 129 height 30
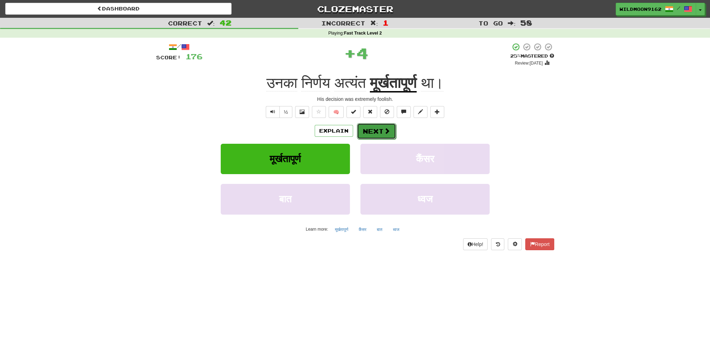
click at [384, 129] on span at bounding box center [387, 131] width 6 height 6
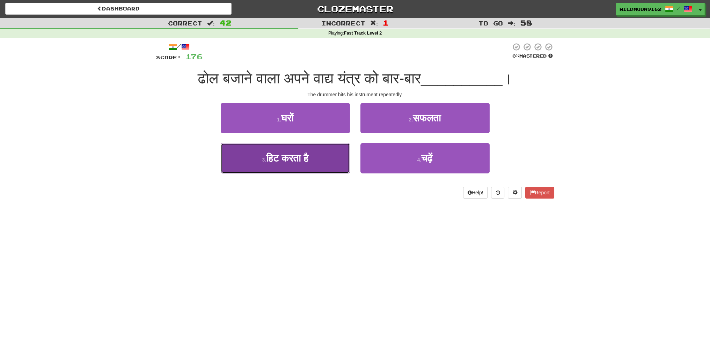
click at [316, 163] on button "3 . हिट करता है" at bounding box center [285, 158] width 129 height 30
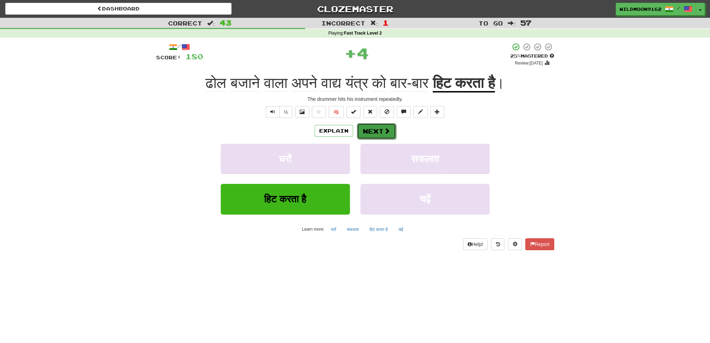
click at [368, 134] on button "Next" at bounding box center [376, 131] width 39 height 16
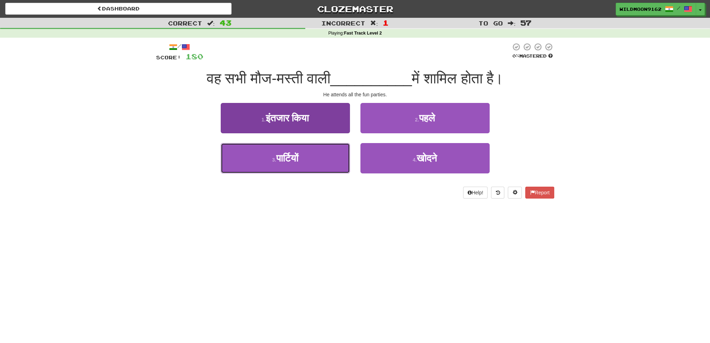
click at [303, 160] on button "3 . पार्टियों" at bounding box center [285, 158] width 129 height 30
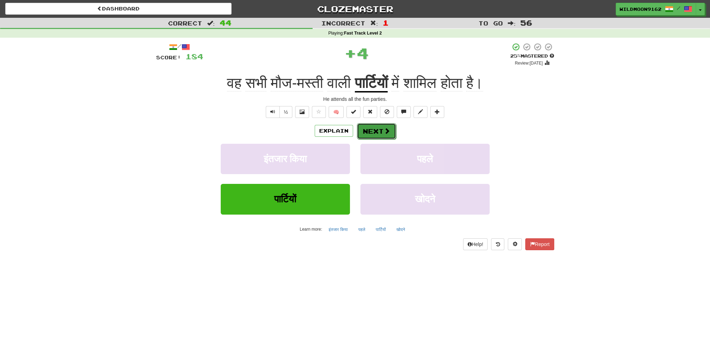
drag, startPoint x: 373, startPoint y: 134, endPoint x: 360, endPoint y: 189, distance: 56.4
click at [373, 134] on button "Next" at bounding box center [376, 131] width 39 height 16
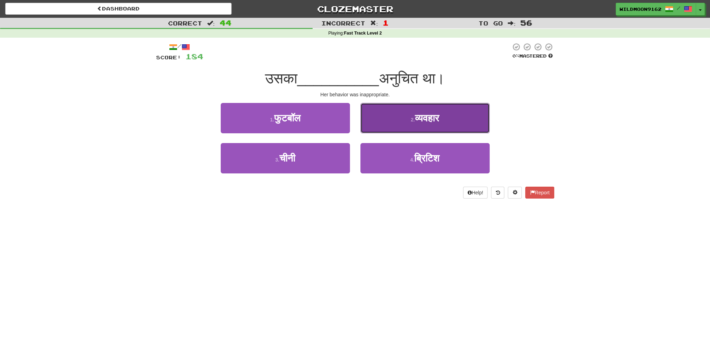
click at [427, 122] on span "व्यवहार" at bounding box center [427, 118] width 24 height 11
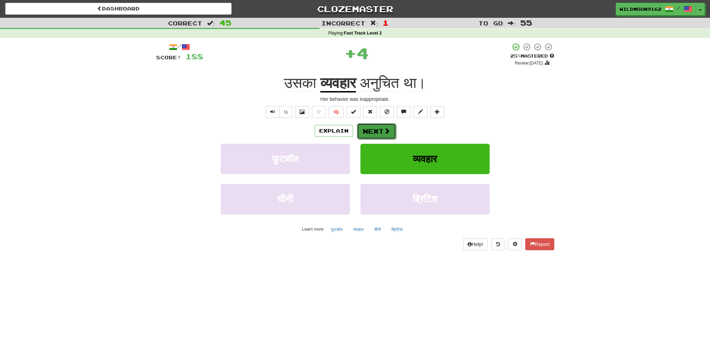
click at [385, 128] on span at bounding box center [387, 131] width 6 height 6
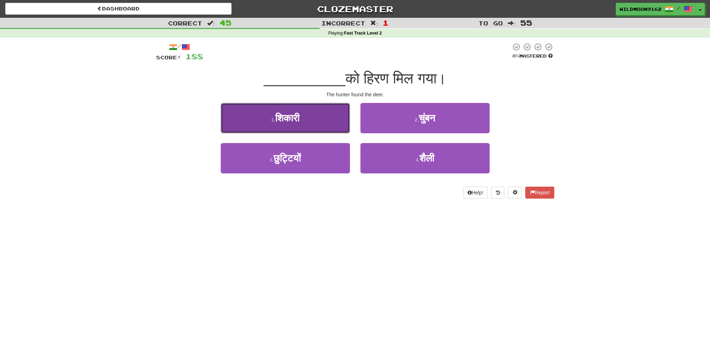
click at [324, 120] on button "1 . शिकारी" at bounding box center [285, 118] width 129 height 30
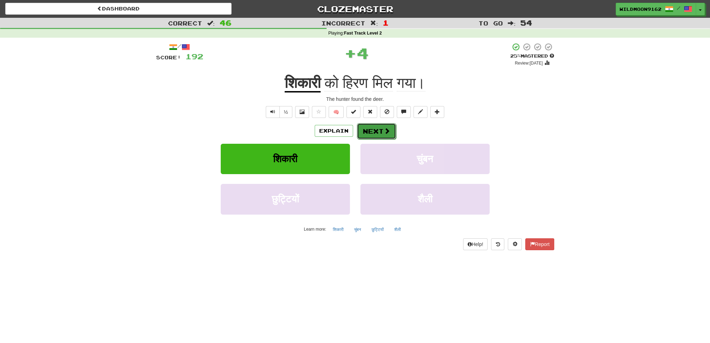
click at [372, 127] on button "Next" at bounding box center [376, 131] width 39 height 16
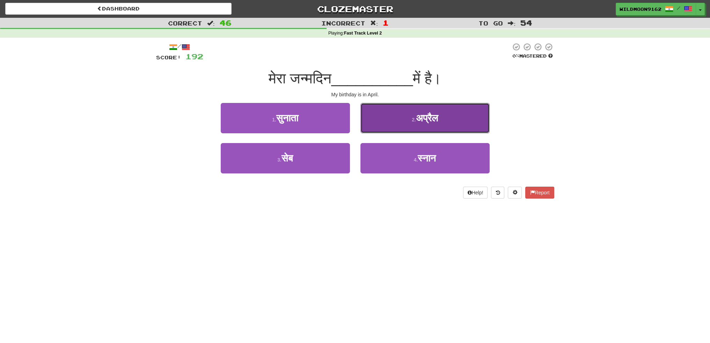
click at [408, 117] on button "2 . अप्रैल" at bounding box center [424, 118] width 129 height 30
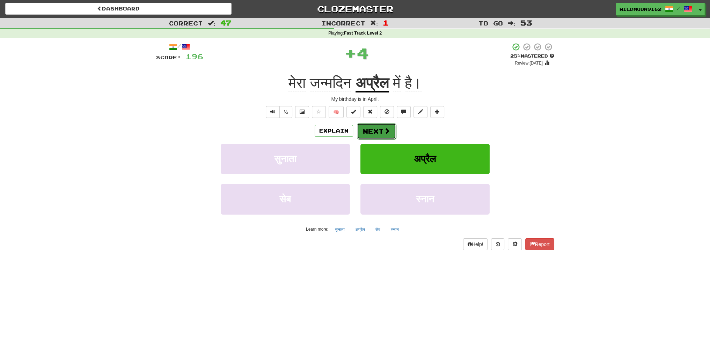
click at [384, 128] on span at bounding box center [387, 131] width 6 height 6
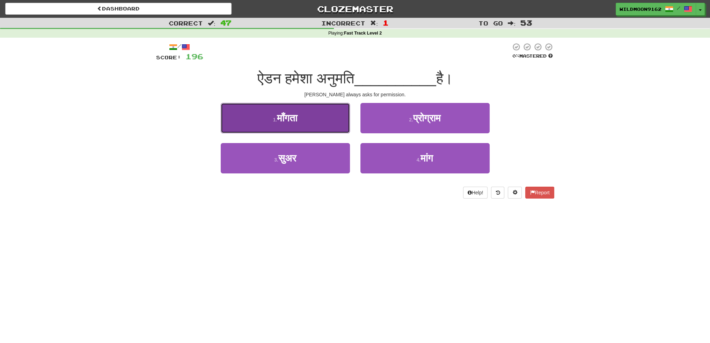
click at [309, 118] on button "1 . माँगता" at bounding box center [285, 118] width 129 height 30
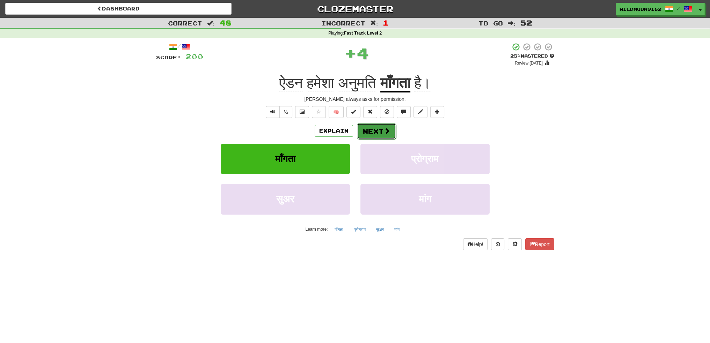
click at [383, 135] on button "Next" at bounding box center [376, 131] width 39 height 16
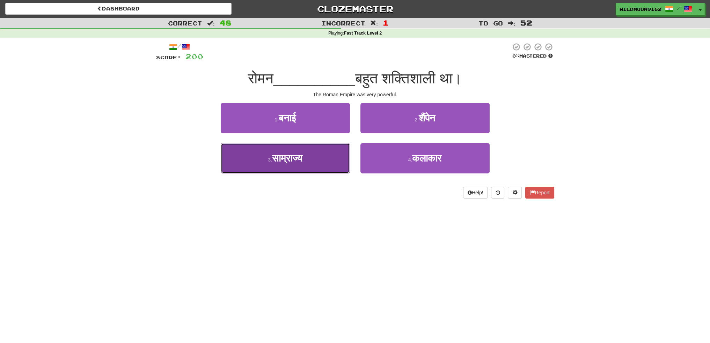
click at [301, 156] on span "साम्राज्य" at bounding box center [287, 158] width 30 height 11
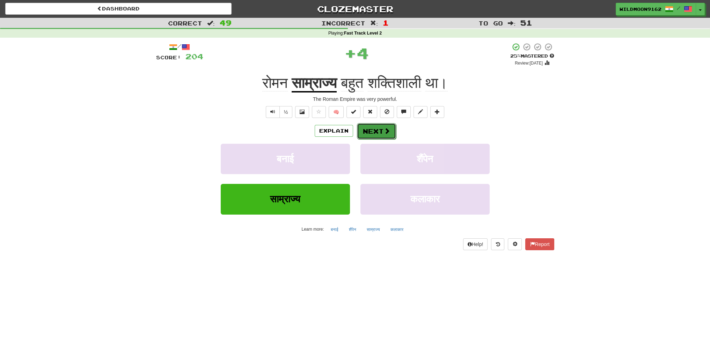
click at [377, 132] on button "Next" at bounding box center [376, 131] width 39 height 16
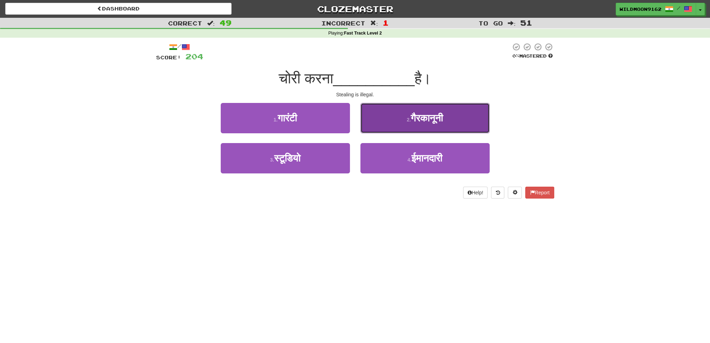
click at [442, 118] on span "गैरकानूनी" at bounding box center [427, 118] width 32 height 11
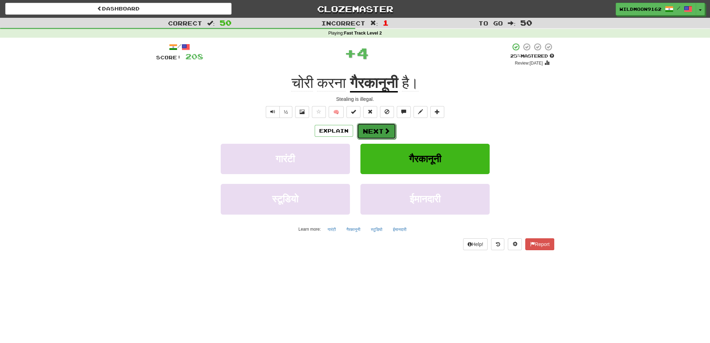
click at [377, 131] on button "Next" at bounding box center [376, 131] width 39 height 16
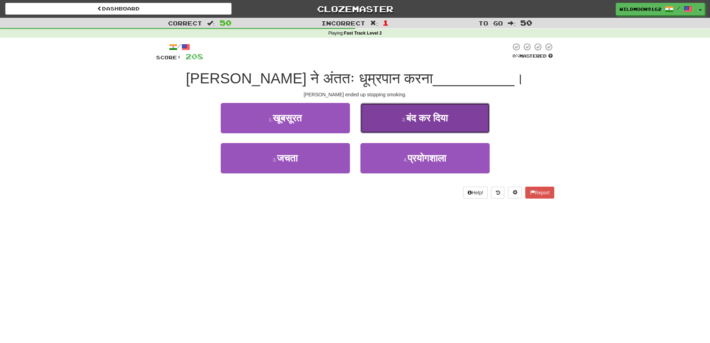
click at [428, 118] on span "बंद कर दिया" at bounding box center [427, 118] width 42 height 11
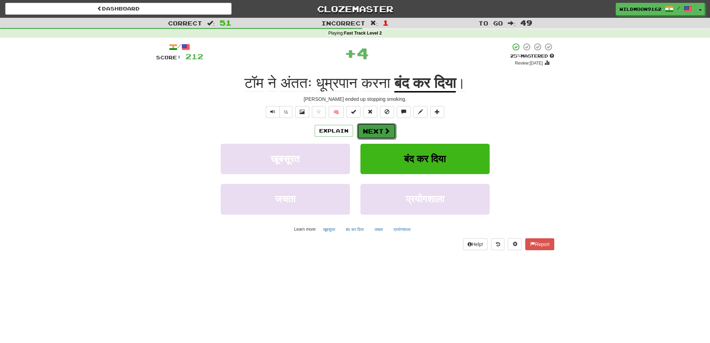
click at [381, 132] on button "Next" at bounding box center [376, 131] width 39 height 16
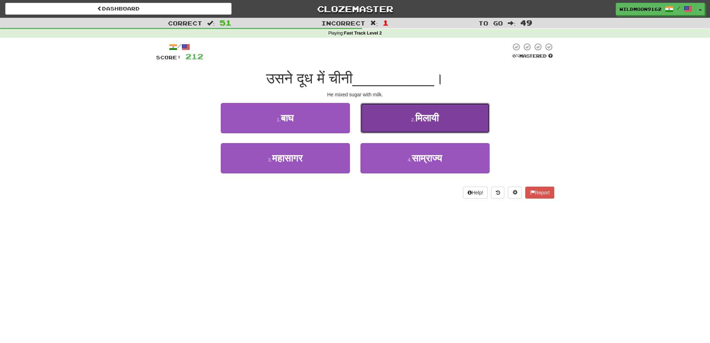
click at [393, 121] on button "2 . मिलायी" at bounding box center [424, 118] width 129 height 30
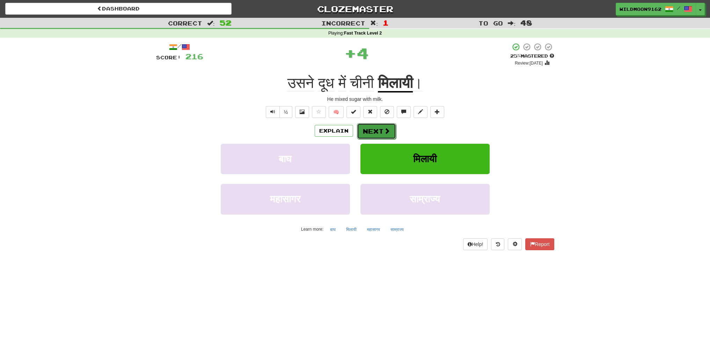
click at [369, 132] on button "Next" at bounding box center [376, 131] width 39 height 16
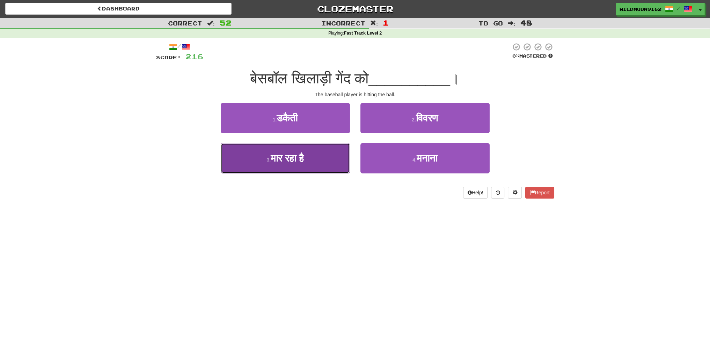
click at [304, 160] on span "मार रहा है" at bounding box center [287, 158] width 33 height 11
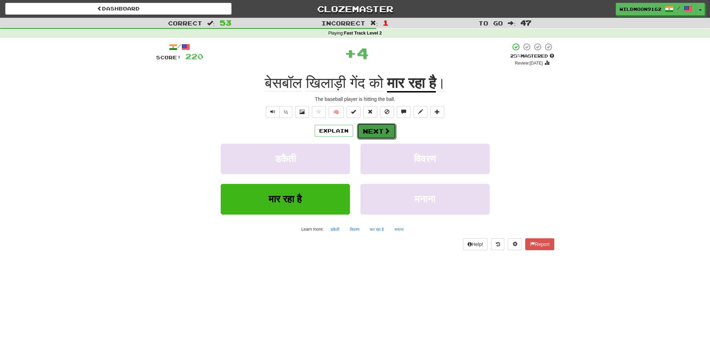
click at [376, 130] on button "Next" at bounding box center [376, 131] width 39 height 16
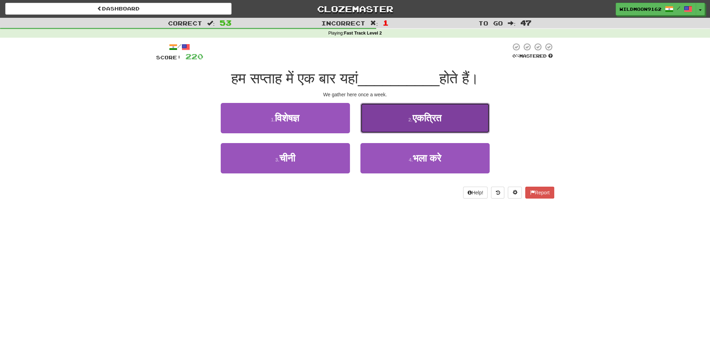
click at [426, 124] on button "2 . एकत्रित" at bounding box center [424, 118] width 129 height 30
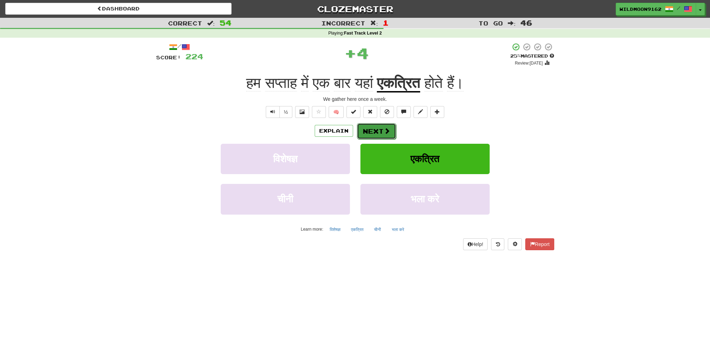
click at [384, 134] on span at bounding box center [387, 131] width 6 height 6
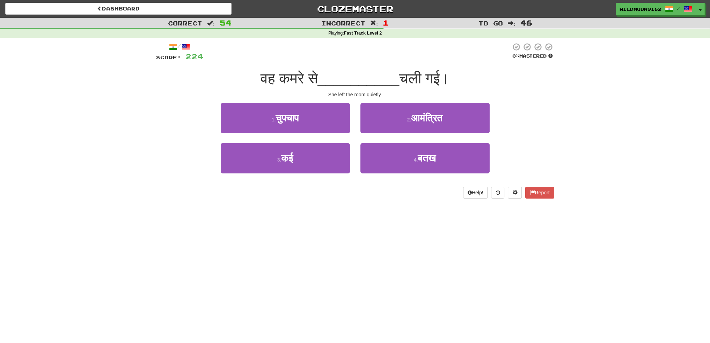
click at [216, 234] on div "Dashboard Clozemaster WildMoon9162 / Toggle Dropdown Dashboard Leaderboard Acti…" at bounding box center [355, 171] width 710 height 343
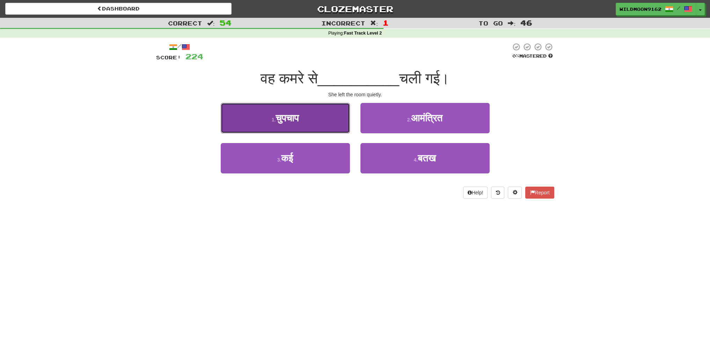
click at [303, 116] on button "1 . चुपचाप" at bounding box center [285, 118] width 129 height 30
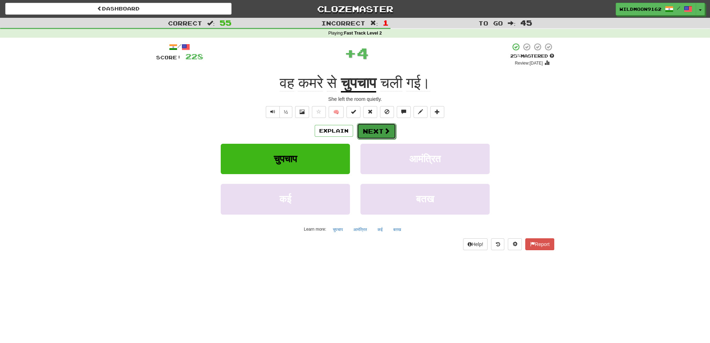
click at [363, 131] on button "Next" at bounding box center [376, 131] width 39 height 16
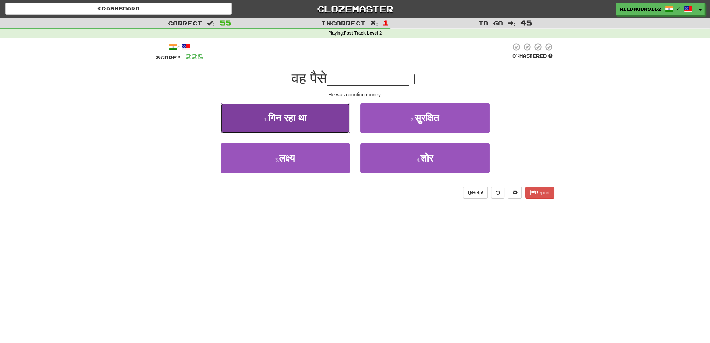
click at [312, 120] on button "1 . गिन रहा था" at bounding box center [285, 118] width 129 height 30
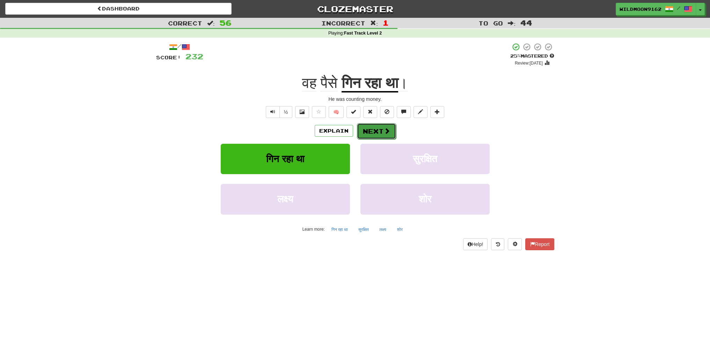
click at [384, 130] on span at bounding box center [387, 131] width 6 height 6
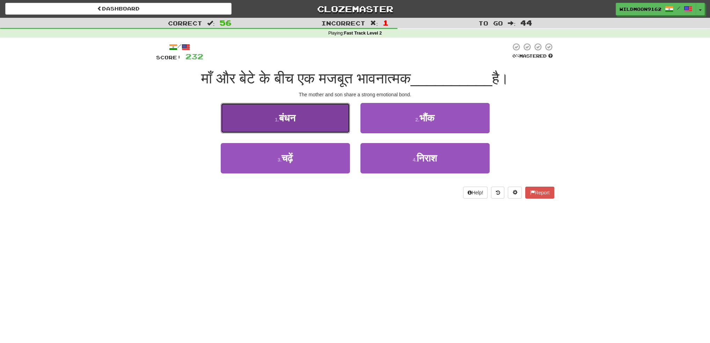
click at [323, 120] on button "1 . बंधन" at bounding box center [285, 118] width 129 height 30
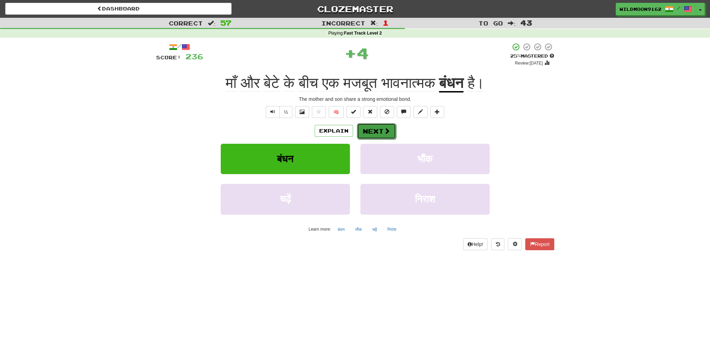
click at [377, 129] on button "Next" at bounding box center [376, 131] width 39 height 16
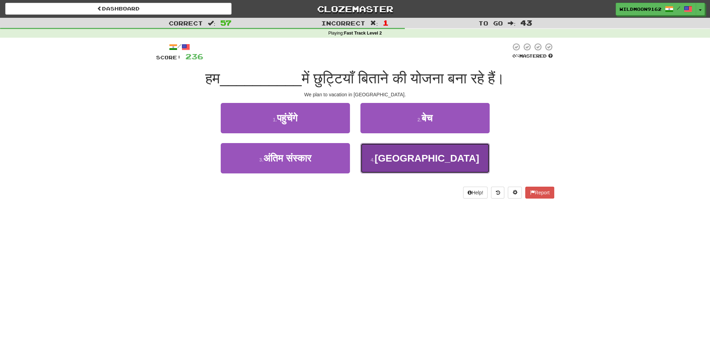
click at [417, 162] on span "इटली" at bounding box center [427, 158] width 104 height 11
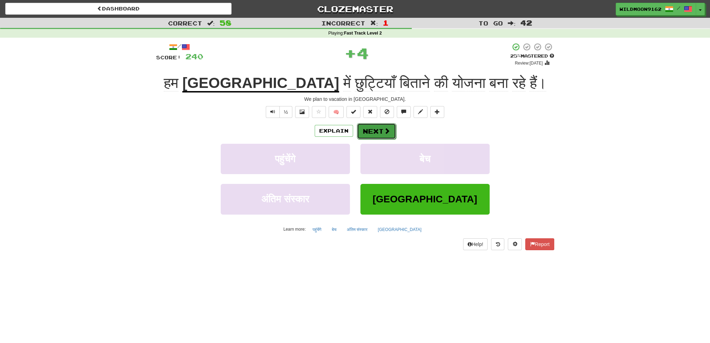
click at [384, 129] on span at bounding box center [387, 131] width 6 height 6
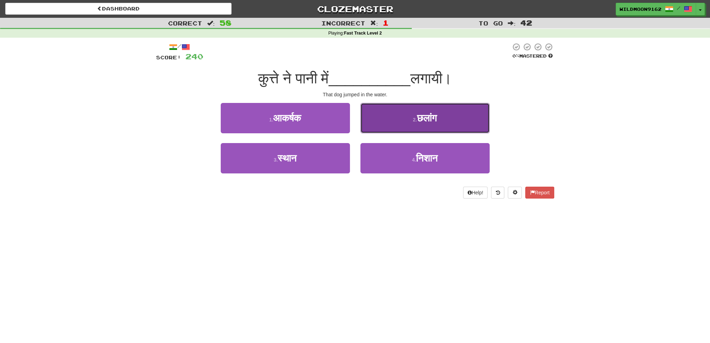
click at [413, 121] on small "2 ." at bounding box center [415, 120] width 4 height 6
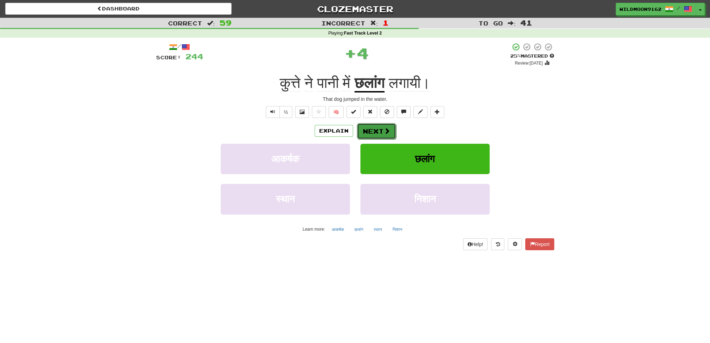
click at [382, 129] on button "Next" at bounding box center [376, 131] width 39 height 16
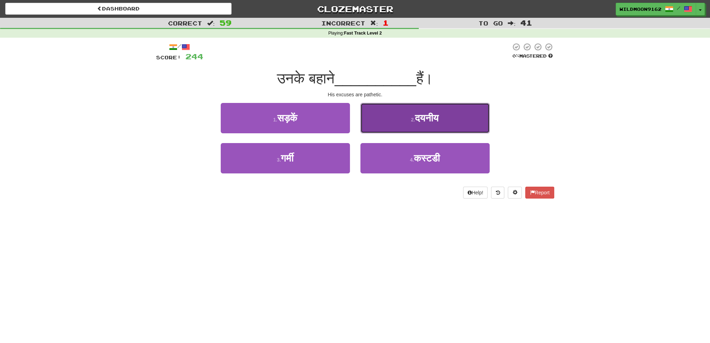
click at [394, 113] on button "2 . दयनीय" at bounding box center [424, 118] width 129 height 30
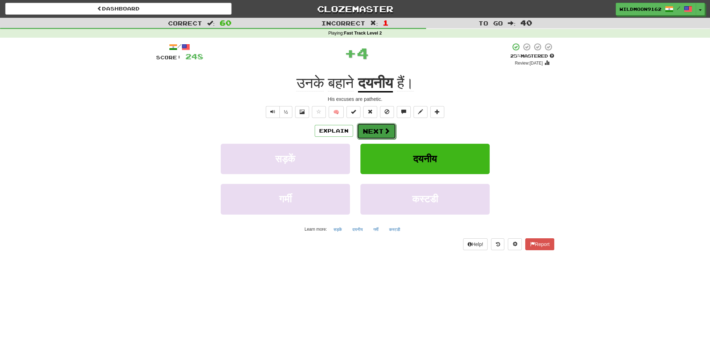
click at [376, 131] on button "Next" at bounding box center [376, 131] width 39 height 16
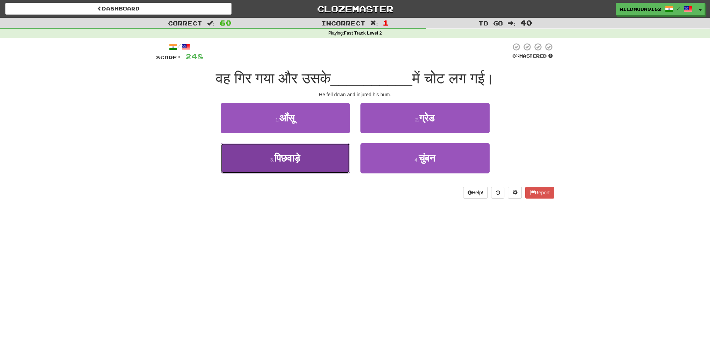
click at [297, 159] on span "पिछवाड़े" at bounding box center [287, 158] width 26 height 11
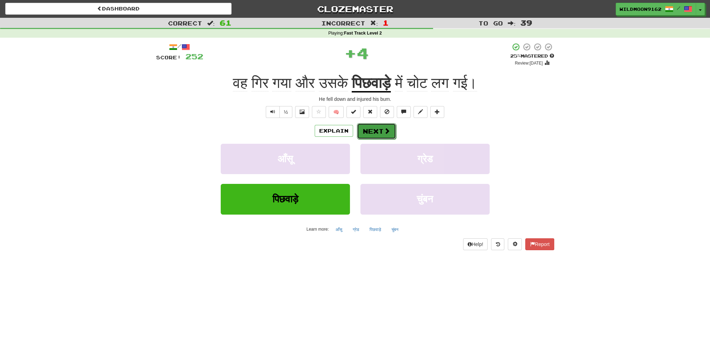
click at [379, 131] on button "Next" at bounding box center [376, 131] width 39 height 16
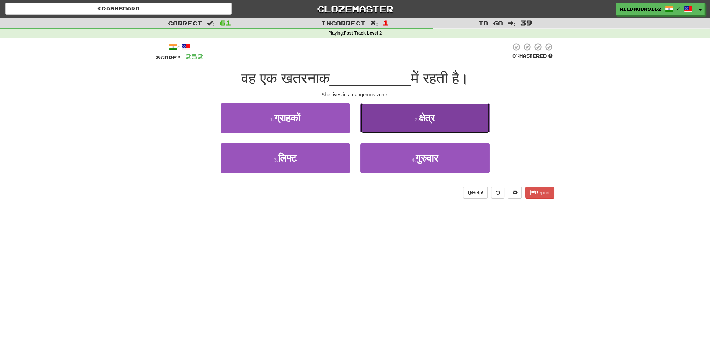
click at [410, 120] on button "2 . क्षेत्र" at bounding box center [424, 118] width 129 height 30
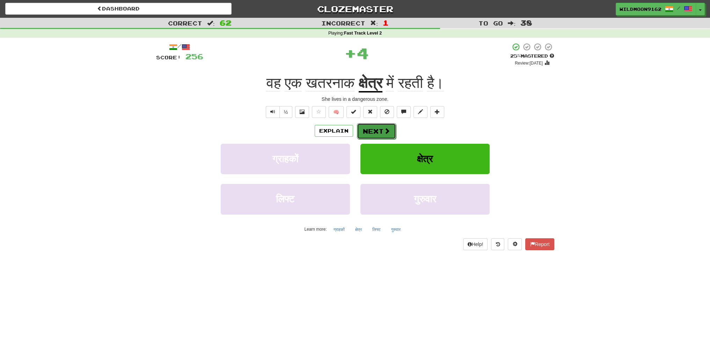
click at [381, 131] on button "Next" at bounding box center [376, 131] width 39 height 16
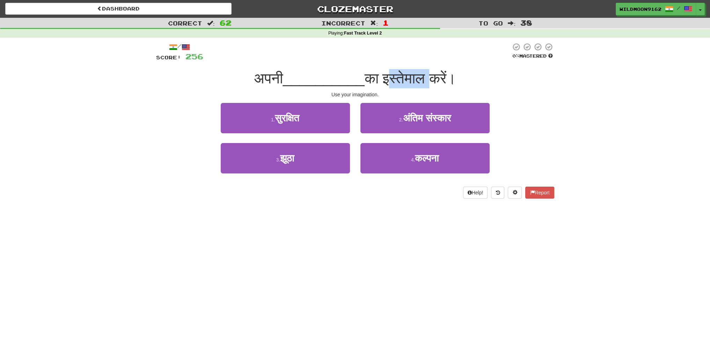
drag, startPoint x: 434, startPoint y: 76, endPoint x: 390, endPoint y: 79, distance: 44.1
click at [390, 79] on span "का इस्तेमाल करें।" at bounding box center [410, 78] width 91 height 16
copy span "इस्तेमाल"
click at [342, 248] on div "Dashboard Clozemaster WildMoon9162 / Toggle Dropdown Dashboard Leaderboard Acti…" at bounding box center [355, 171] width 710 height 343
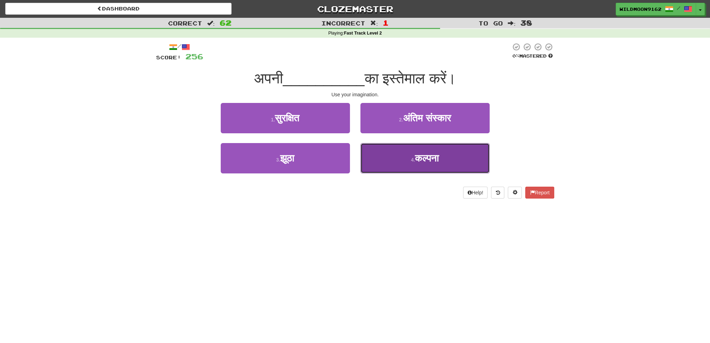
click at [382, 163] on button "4 . कल्पना" at bounding box center [424, 158] width 129 height 30
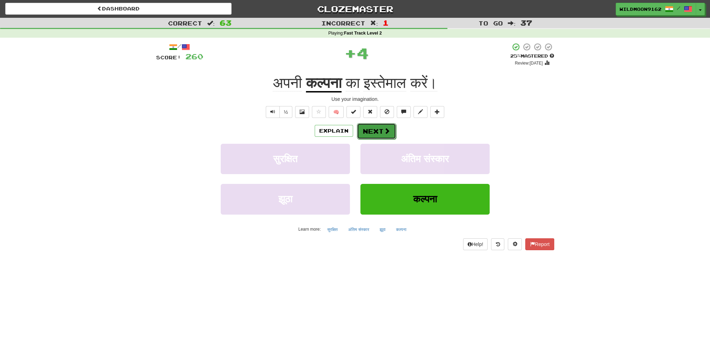
click at [373, 134] on button "Next" at bounding box center [376, 131] width 39 height 16
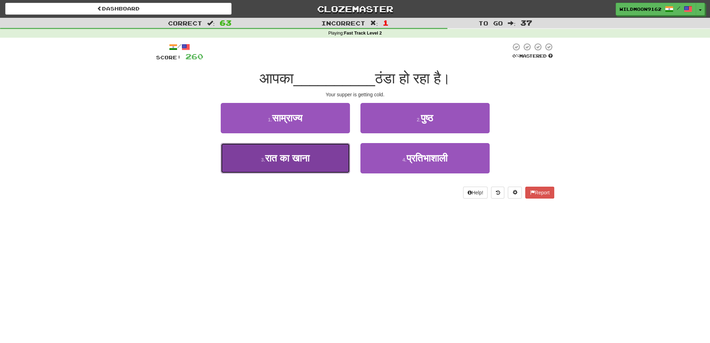
click at [321, 159] on button "3 . रात का खाना" at bounding box center [285, 158] width 129 height 30
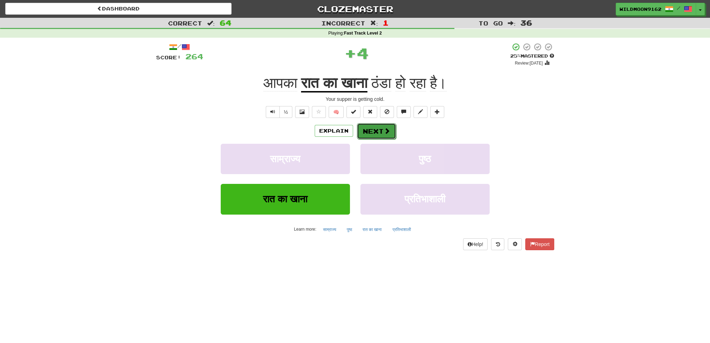
click at [386, 132] on span at bounding box center [387, 131] width 6 height 6
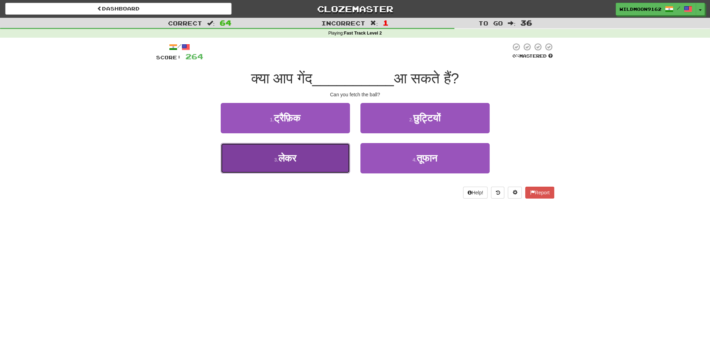
click at [307, 159] on button "3 . लेकर" at bounding box center [285, 158] width 129 height 30
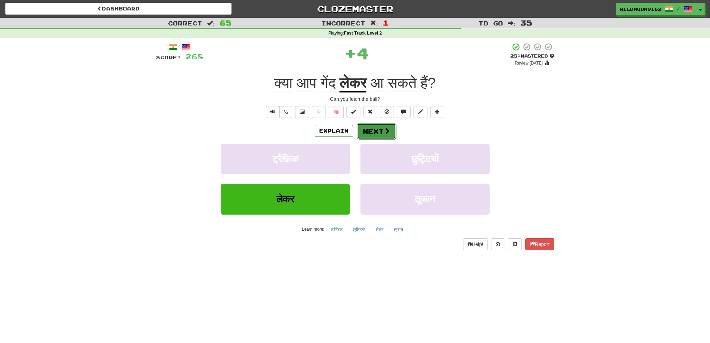
click at [365, 132] on button "Next" at bounding box center [376, 131] width 39 height 16
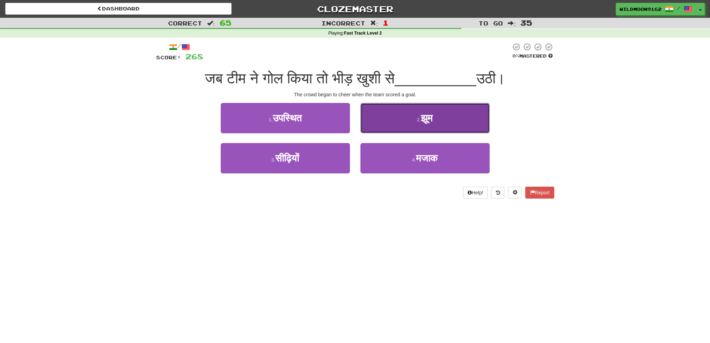
click at [423, 122] on span "झूम" at bounding box center [427, 118] width 12 height 11
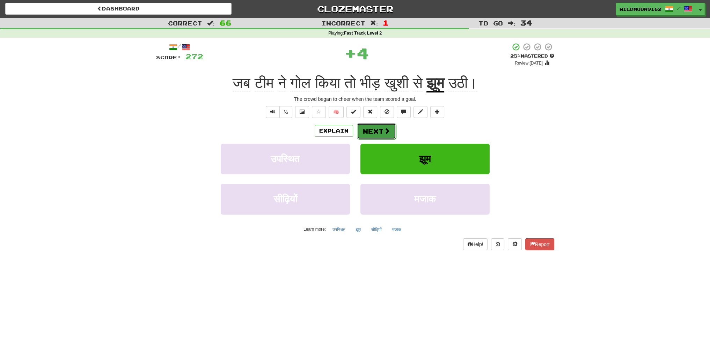
click at [371, 131] on button "Next" at bounding box center [376, 131] width 39 height 16
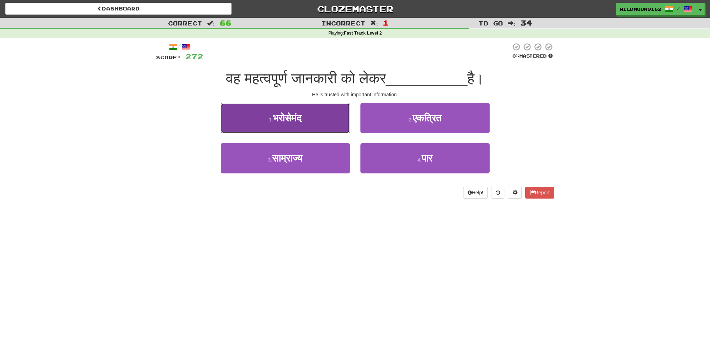
click at [301, 118] on span "भरोसेमंद" at bounding box center [287, 118] width 29 height 11
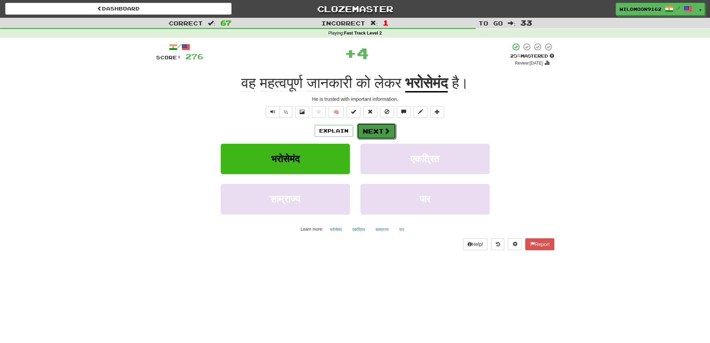
click at [378, 133] on button "Next" at bounding box center [376, 131] width 39 height 16
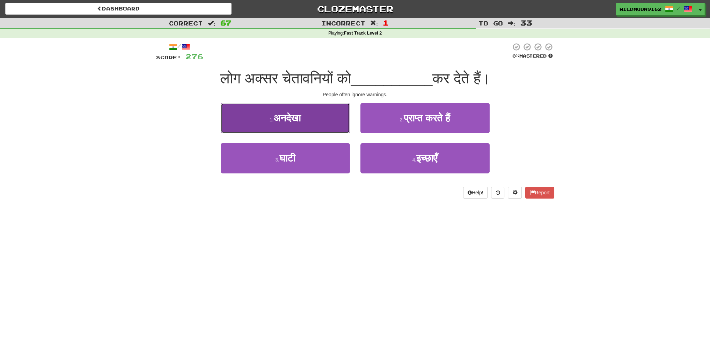
click at [293, 117] on span "अनदेखा" at bounding box center [286, 118] width 27 height 11
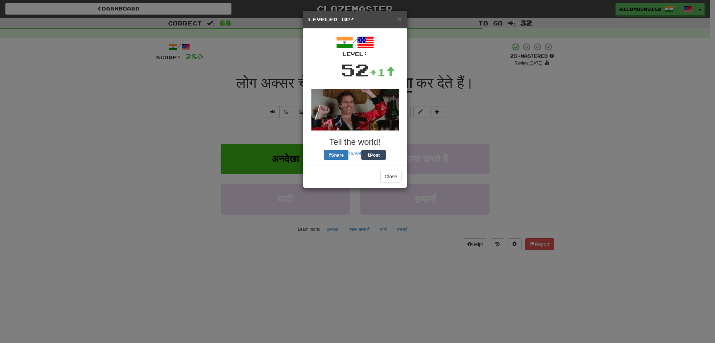
click at [366, 132] on div "/ Level: 52 +1 Tell the world! Share Tweet Post" at bounding box center [355, 97] width 94 height 126
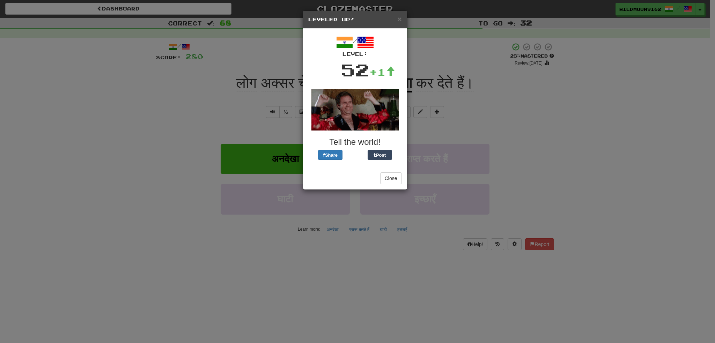
drag, startPoint x: 397, startPoint y: 19, endPoint x: 409, endPoint y: 67, distance: 49.7
click at [397, 20] on h5 "Leveled Up!" at bounding box center [355, 19] width 94 height 7
click at [400, 20] on span "×" at bounding box center [399, 19] width 4 height 8
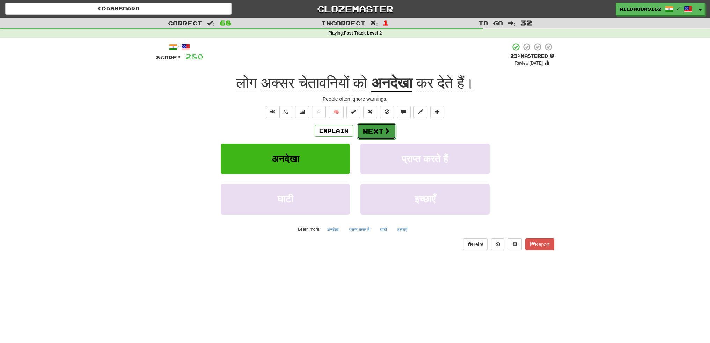
click at [373, 133] on button "Next" at bounding box center [376, 131] width 39 height 16
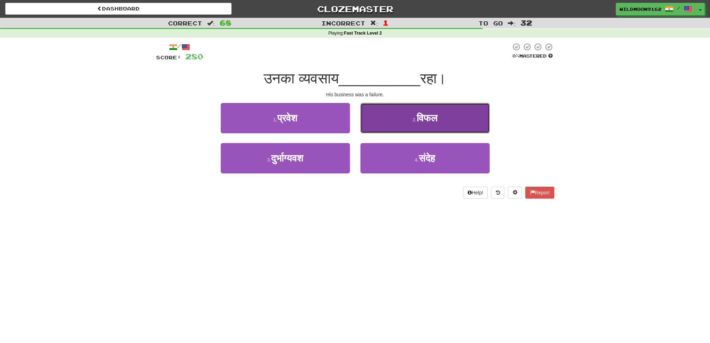
click at [459, 119] on button "2 . विफल" at bounding box center [424, 118] width 129 height 30
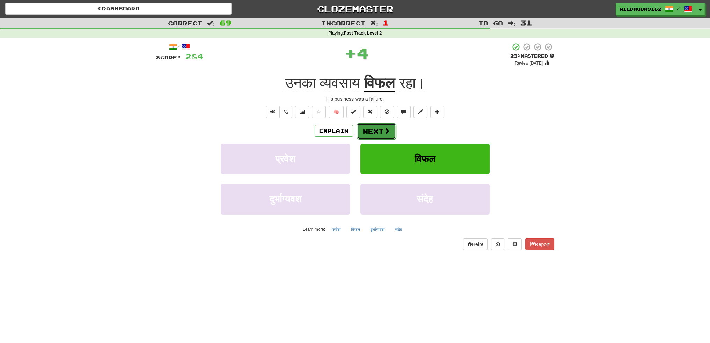
click at [373, 130] on button "Next" at bounding box center [376, 131] width 39 height 16
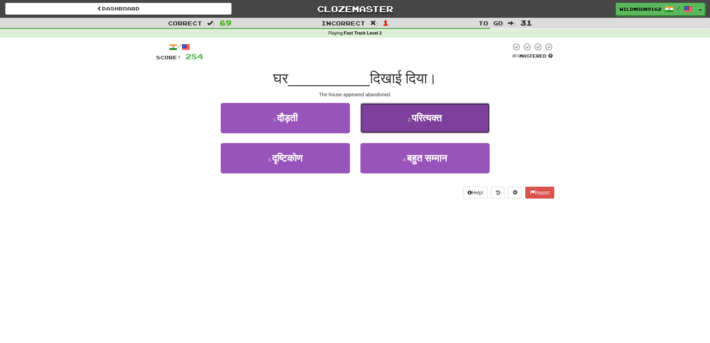
click at [441, 116] on span "परित्यक्त" at bounding box center [427, 118] width 30 height 11
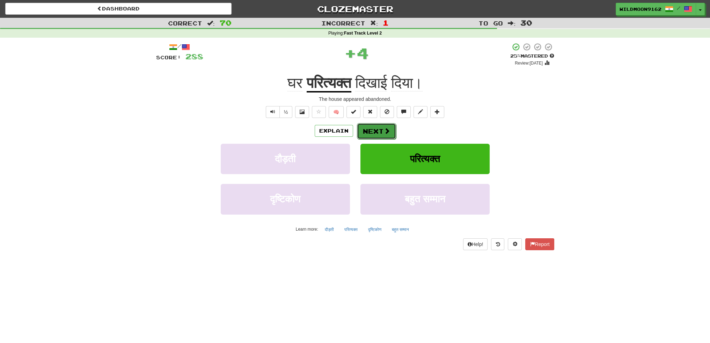
click at [384, 130] on span at bounding box center [387, 131] width 6 height 6
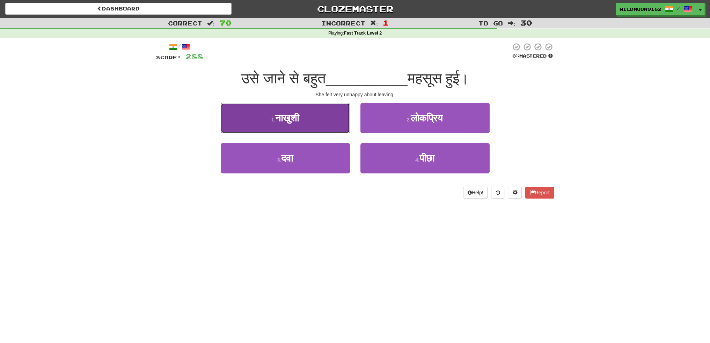
click at [299, 120] on span "नाखुशी" at bounding box center [287, 118] width 24 height 11
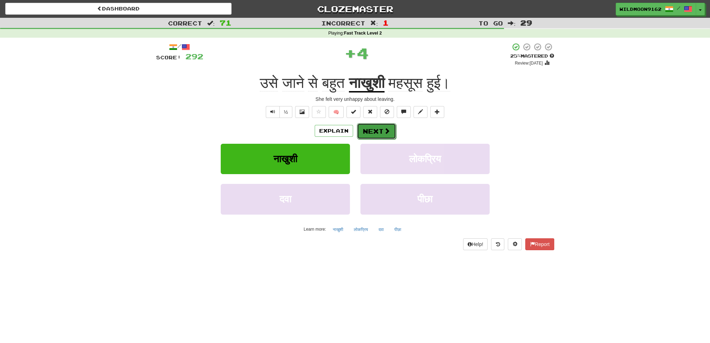
click at [378, 131] on button "Next" at bounding box center [376, 131] width 39 height 16
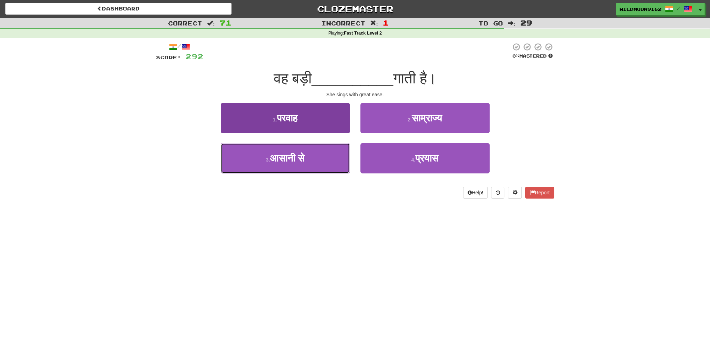
click at [300, 162] on span "आसानी से" at bounding box center [287, 158] width 35 height 11
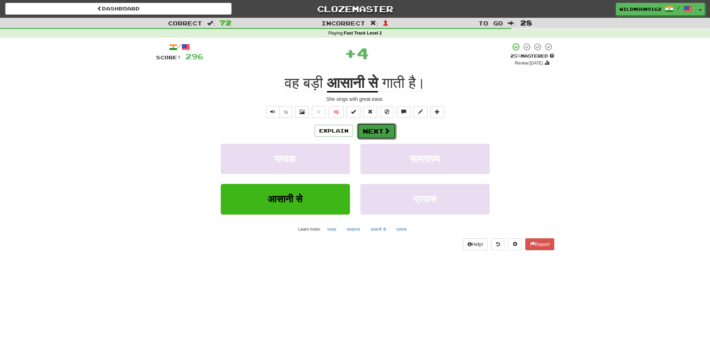
click at [375, 130] on button "Next" at bounding box center [376, 131] width 39 height 16
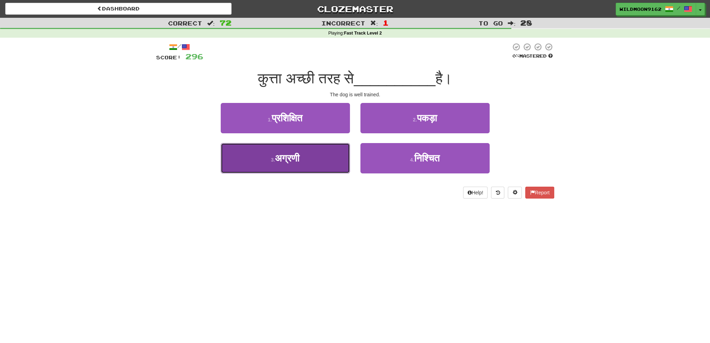
click at [281, 163] on span "अग्रणी" at bounding box center [287, 158] width 24 height 11
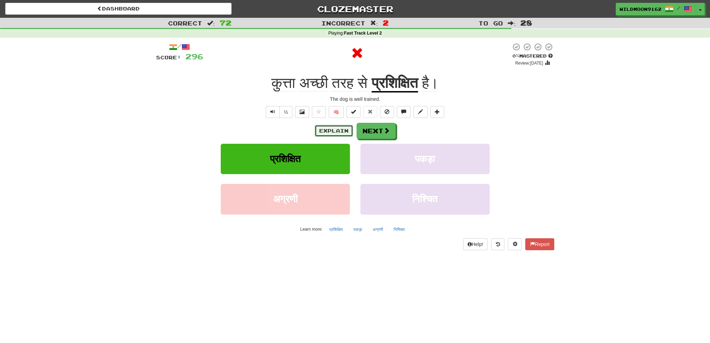
click at [331, 131] on button "Explain" at bounding box center [334, 131] width 38 height 12
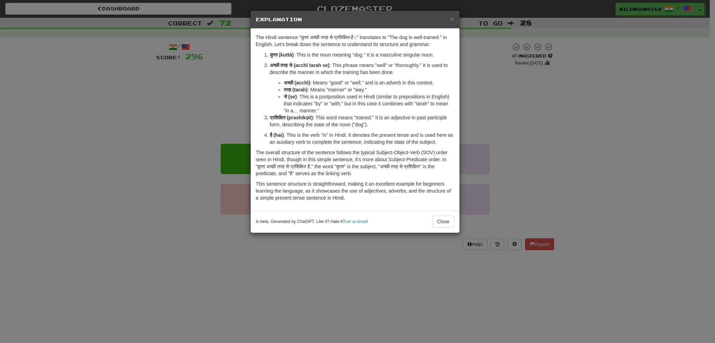
click at [302, 118] on strong "प्रशिक्षित (prashikṣit)" at bounding box center [291, 118] width 43 height 6
copy strong "prashikṣit"
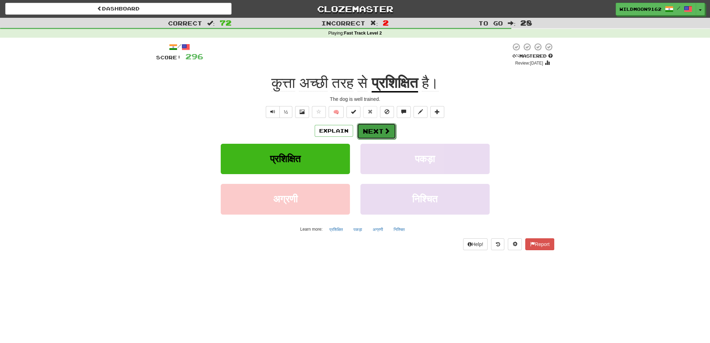
click at [374, 131] on button "Next" at bounding box center [376, 131] width 39 height 16
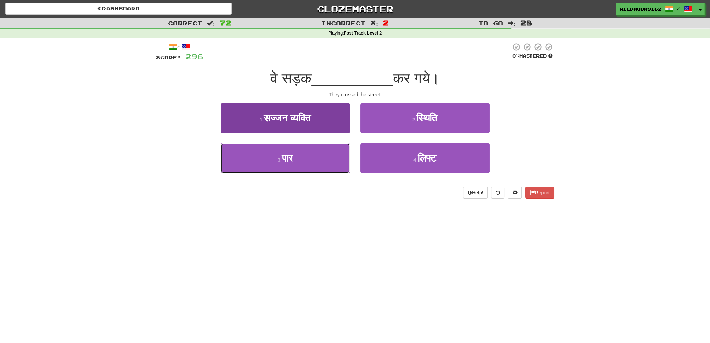
drag, startPoint x: 307, startPoint y: 160, endPoint x: 336, endPoint y: 151, distance: 31.1
click at [307, 160] on button "3 . पार" at bounding box center [285, 158] width 129 height 30
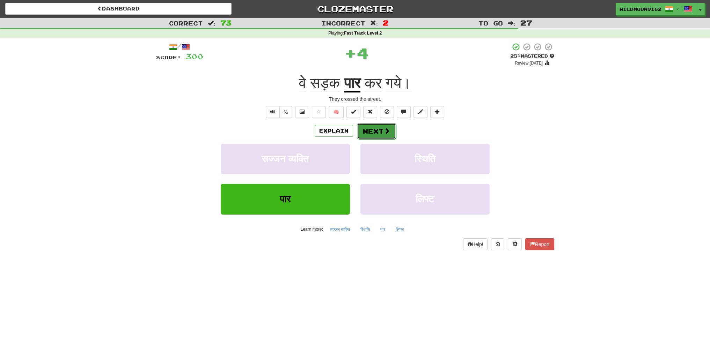
click at [376, 133] on button "Next" at bounding box center [376, 131] width 39 height 16
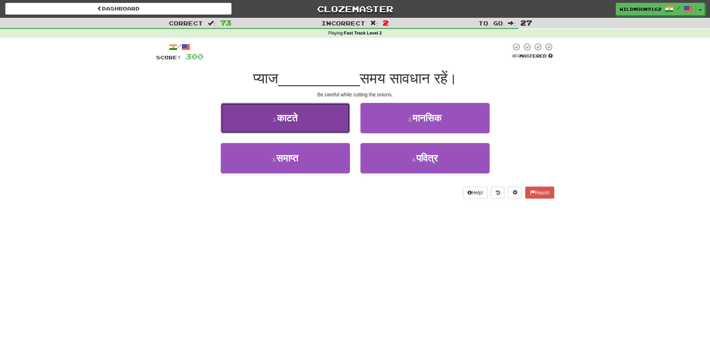
click at [315, 120] on button "1 . काटते" at bounding box center [285, 118] width 129 height 30
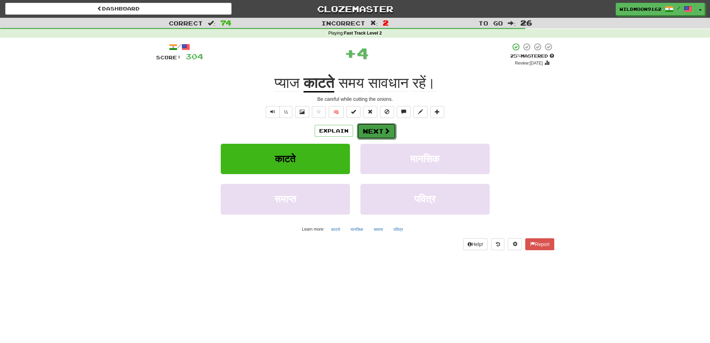
click at [374, 131] on button "Next" at bounding box center [376, 131] width 39 height 16
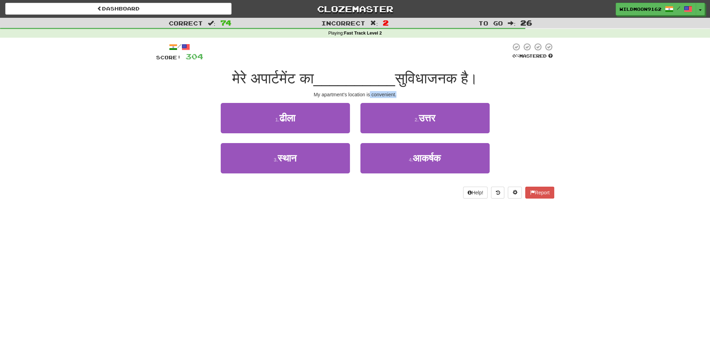
drag, startPoint x: 400, startPoint y: 95, endPoint x: 370, endPoint y: 96, distance: 29.7
click at [370, 96] on div "My apartment's location is convenient." at bounding box center [355, 94] width 398 height 7
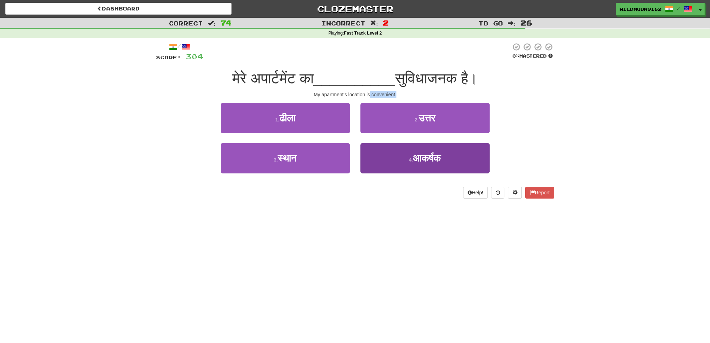
copy div "convenient."
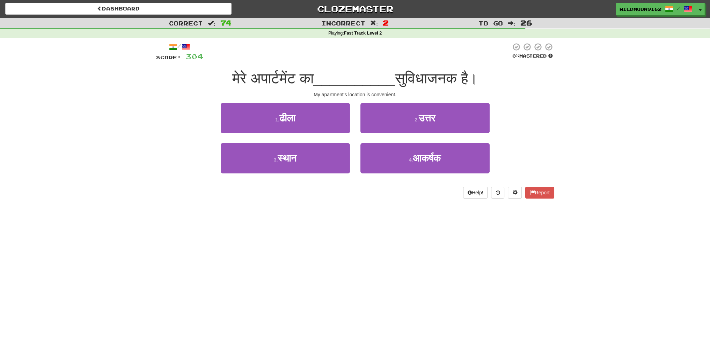
click at [303, 247] on div "Dashboard Clozemaster WildMoon9162 / Toggle Dropdown Dashboard Leaderboard Acti…" at bounding box center [355, 171] width 710 height 343
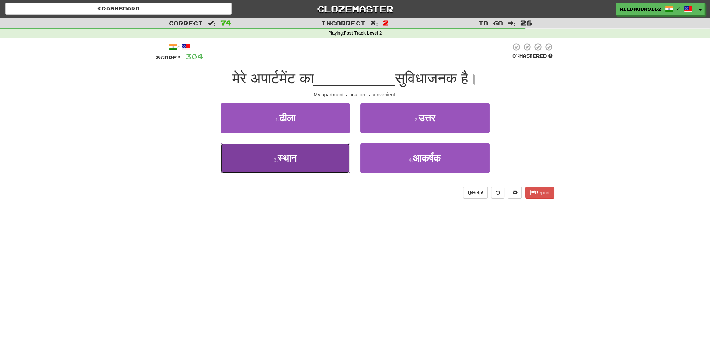
click at [275, 162] on small "3 ." at bounding box center [276, 160] width 4 height 6
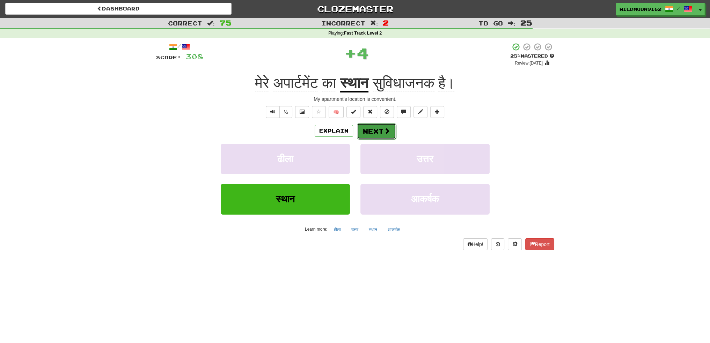
click at [366, 132] on button "Next" at bounding box center [376, 131] width 39 height 16
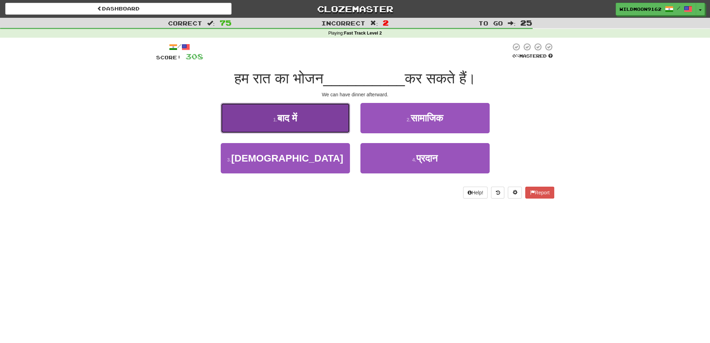
click at [299, 124] on button "1 . बाद में" at bounding box center [285, 118] width 129 height 30
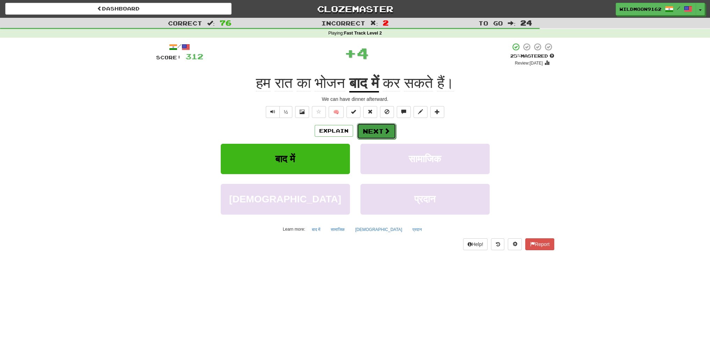
click at [368, 129] on button "Next" at bounding box center [376, 131] width 39 height 16
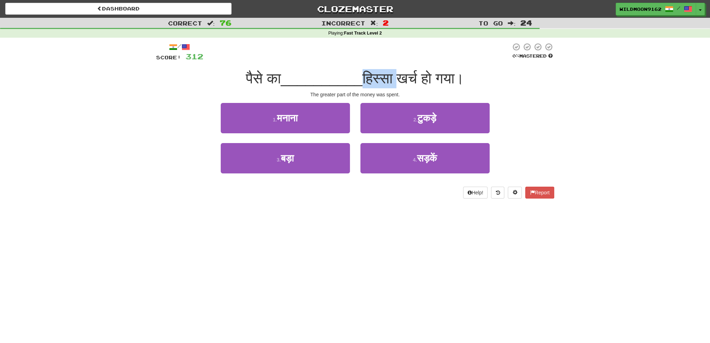
drag, startPoint x: 398, startPoint y: 76, endPoint x: 371, endPoint y: 76, distance: 27.6
click at [371, 76] on span "हिस्सा खर्च हो गया।" at bounding box center [413, 78] width 102 height 16
copy span "हिस्सा"
click at [380, 262] on div "Dashboard Clozemaster WildMoon9162 / Toggle Dropdown Dashboard Leaderboard Acti…" at bounding box center [355, 171] width 710 height 343
drag, startPoint x: 296, startPoint y: 165, endPoint x: 351, endPoint y: 141, distance: 59.8
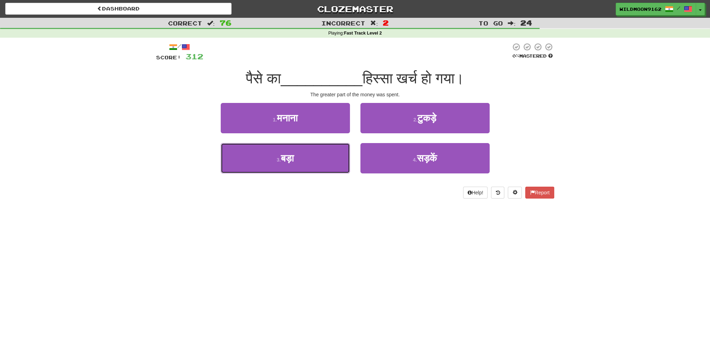
click at [296, 165] on button "3 . बड़ा" at bounding box center [285, 158] width 129 height 30
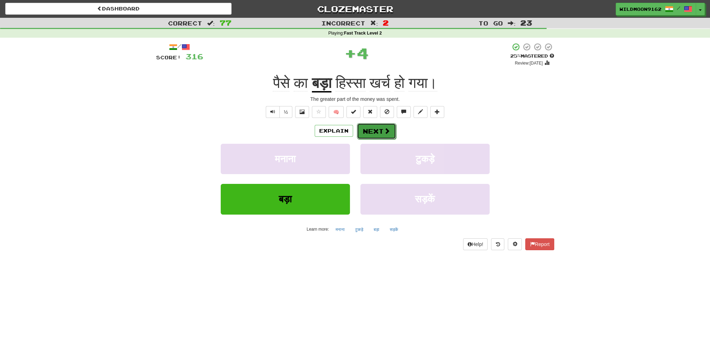
click at [385, 128] on span at bounding box center [387, 131] width 6 height 6
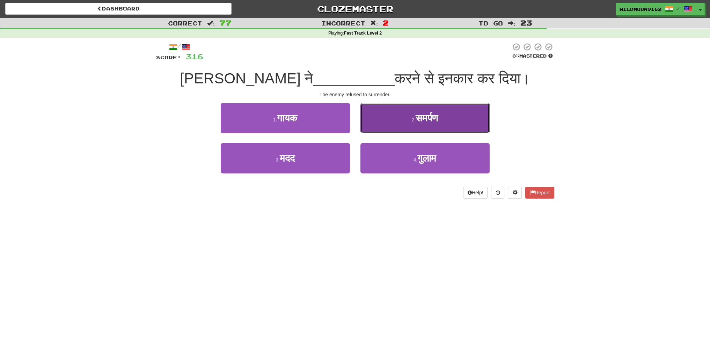
click at [437, 121] on span "समर्पण" at bounding box center [427, 118] width 22 height 11
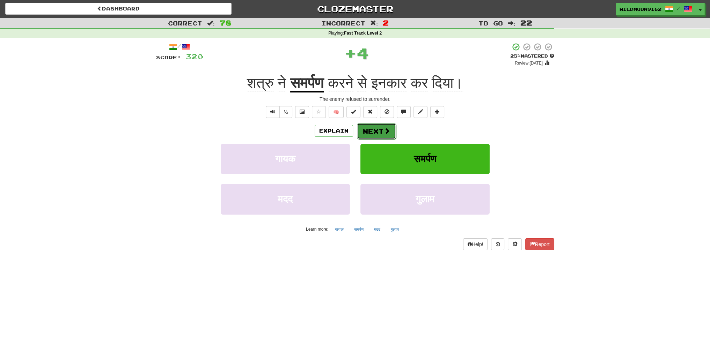
click at [381, 131] on button "Next" at bounding box center [376, 131] width 39 height 16
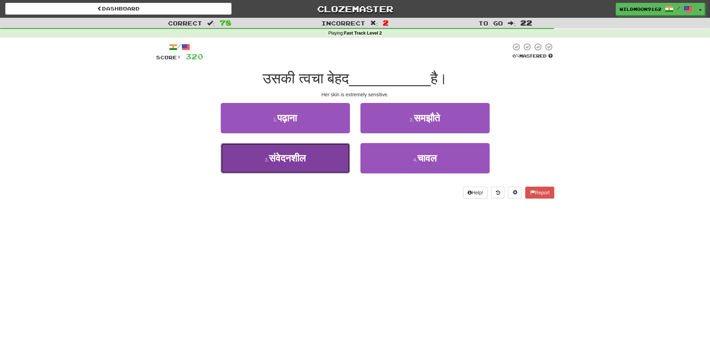
click at [313, 162] on button "3 . संवेदनशील" at bounding box center [285, 158] width 129 height 30
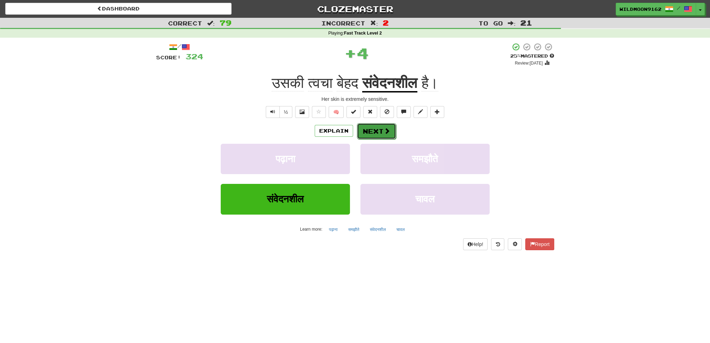
click at [372, 127] on button "Next" at bounding box center [376, 131] width 39 height 16
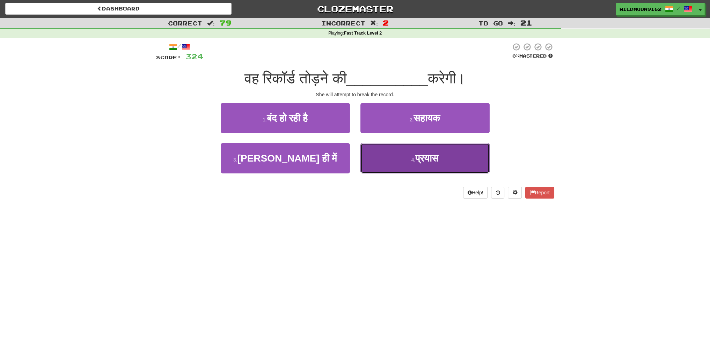
click at [403, 161] on button "4 . प्रयास" at bounding box center [424, 158] width 129 height 30
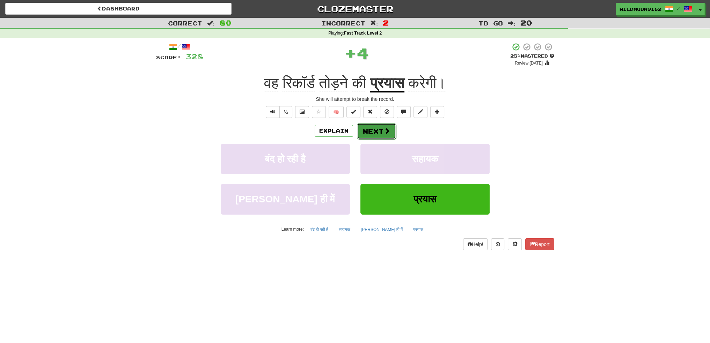
click at [384, 131] on span at bounding box center [387, 131] width 6 height 6
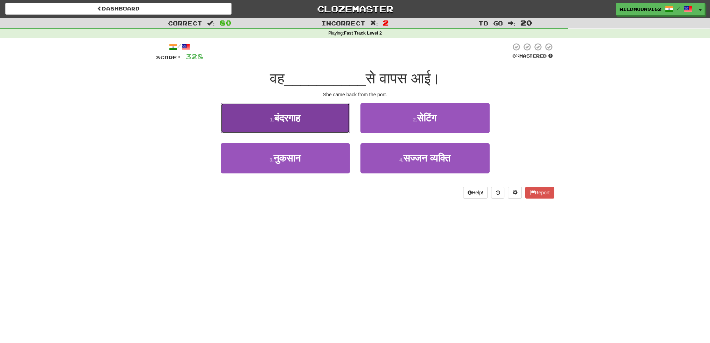
click at [300, 118] on span "बंदरगाह" at bounding box center [287, 118] width 26 height 11
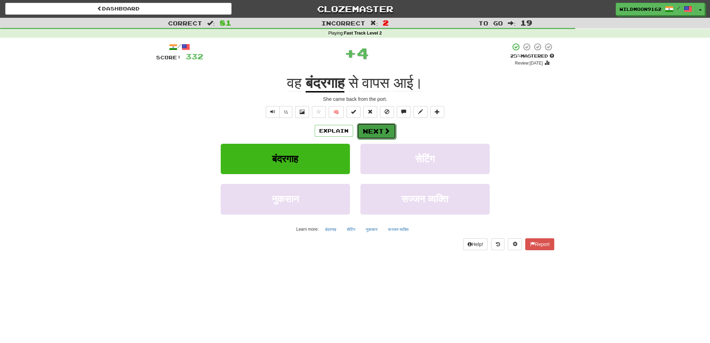
click at [375, 125] on button "Next" at bounding box center [376, 131] width 39 height 16
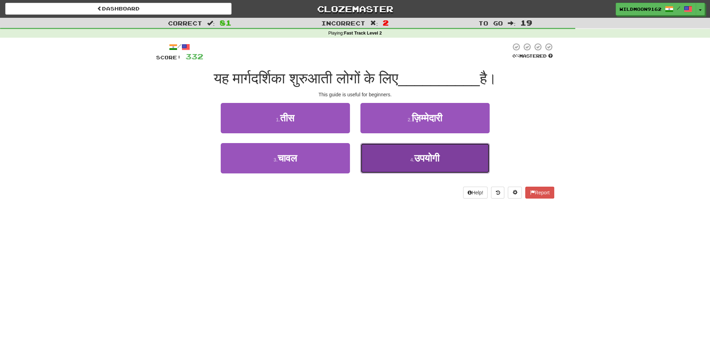
click at [423, 161] on span "उपयोगी" at bounding box center [426, 158] width 25 height 11
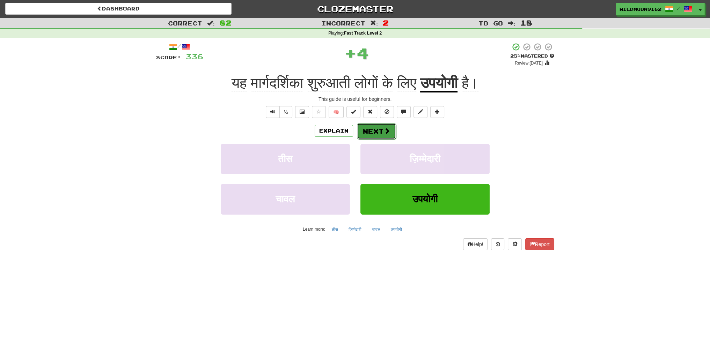
click at [377, 130] on button "Next" at bounding box center [376, 131] width 39 height 16
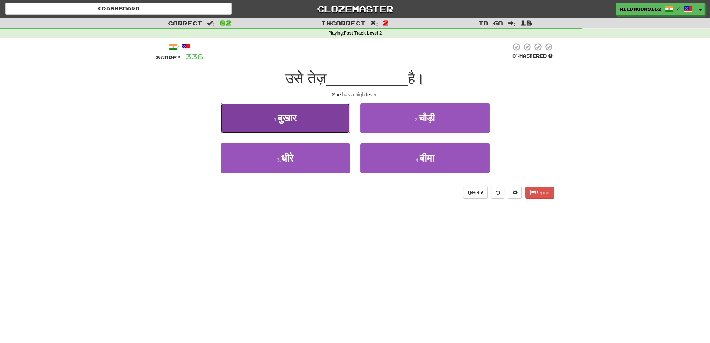
click at [303, 118] on button "1 . बुखार" at bounding box center [285, 118] width 129 height 30
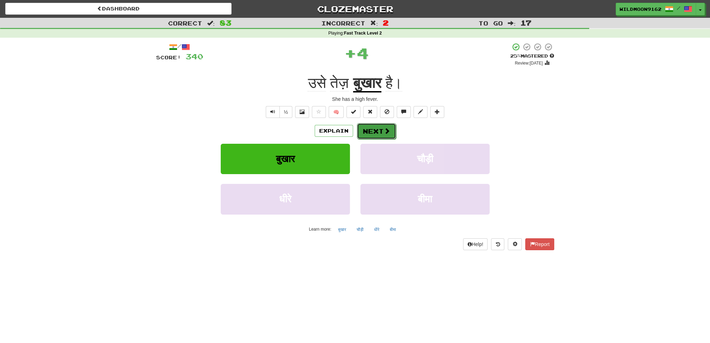
click at [381, 129] on button "Next" at bounding box center [376, 131] width 39 height 16
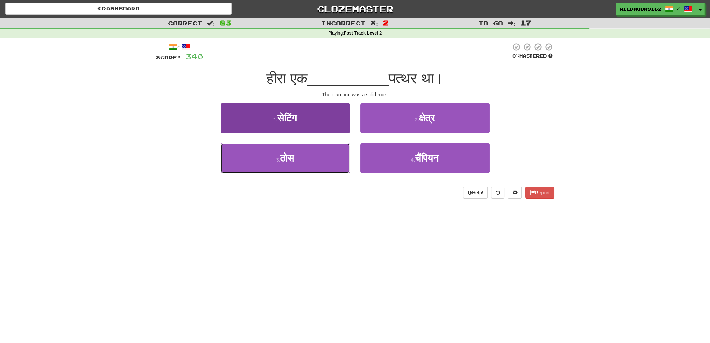
drag, startPoint x: 305, startPoint y: 163, endPoint x: 313, endPoint y: 159, distance: 9.4
click at [305, 163] on button "3 . ठोस" at bounding box center [285, 158] width 129 height 30
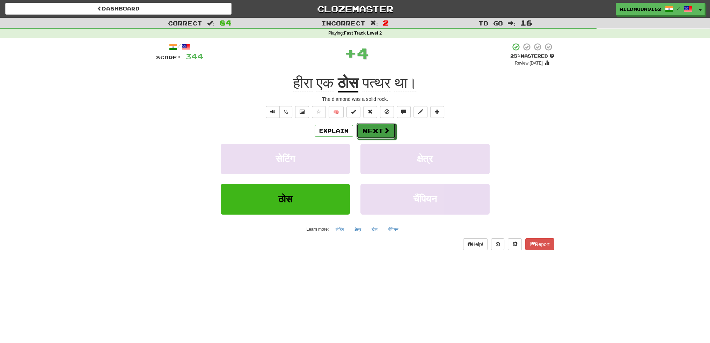
drag, startPoint x: 369, startPoint y: 131, endPoint x: 318, endPoint y: 191, distance: 79.3
click at [370, 131] on button "Next" at bounding box center [376, 131] width 39 height 16
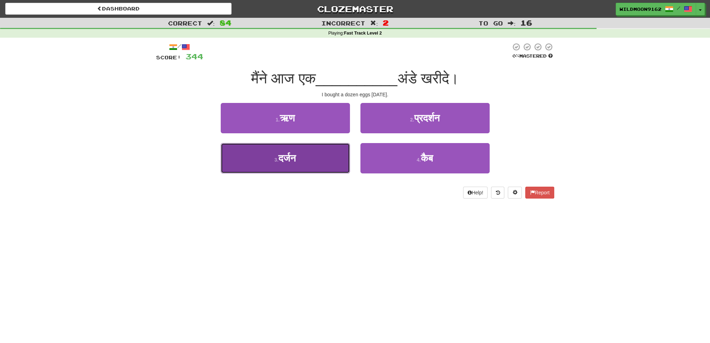
click at [296, 161] on span "दर्जन" at bounding box center [286, 158] width 17 height 11
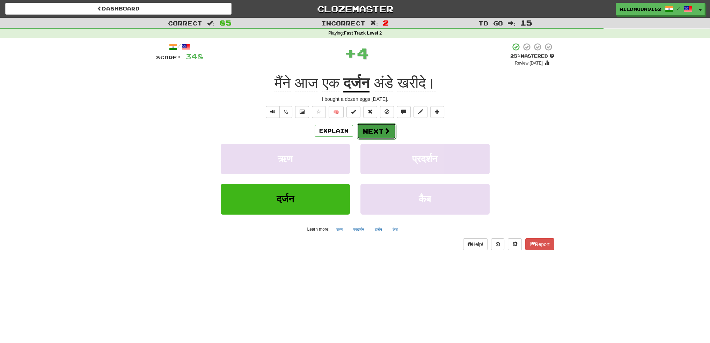
click at [369, 132] on button "Next" at bounding box center [376, 131] width 39 height 16
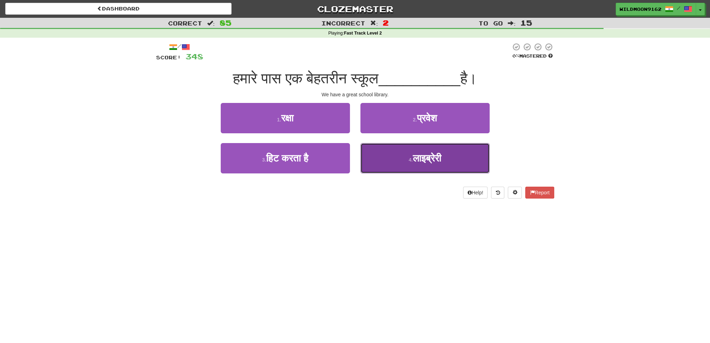
click at [395, 162] on button "4 . लाइब्रेरी" at bounding box center [424, 158] width 129 height 30
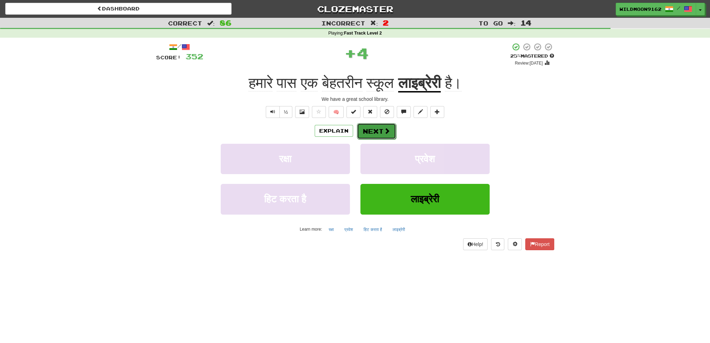
click at [369, 131] on button "Next" at bounding box center [376, 131] width 39 height 16
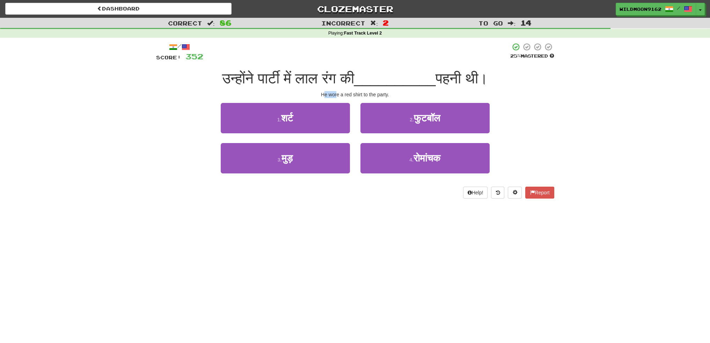
drag, startPoint x: 337, startPoint y: 93, endPoint x: 325, endPoint y: 95, distance: 12.1
click at [325, 95] on div "He wore a red shirt to the party." at bounding box center [355, 94] width 398 height 7
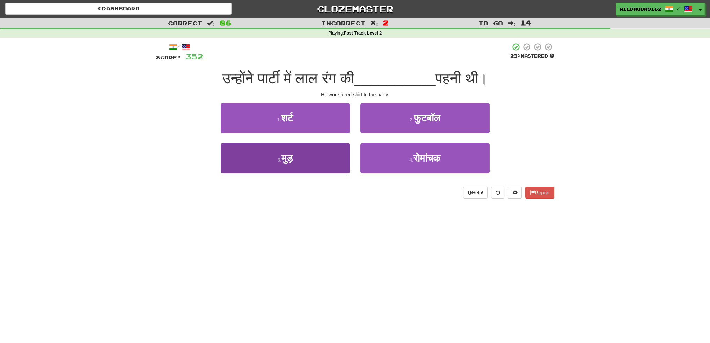
drag, startPoint x: 324, startPoint y: 245, endPoint x: 326, endPoint y: 169, distance: 75.8
click at [324, 243] on div "Dashboard Clozemaster WildMoon9162 / Toggle Dropdown Dashboard Leaderboard Acti…" at bounding box center [355, 171] width 710 height 343
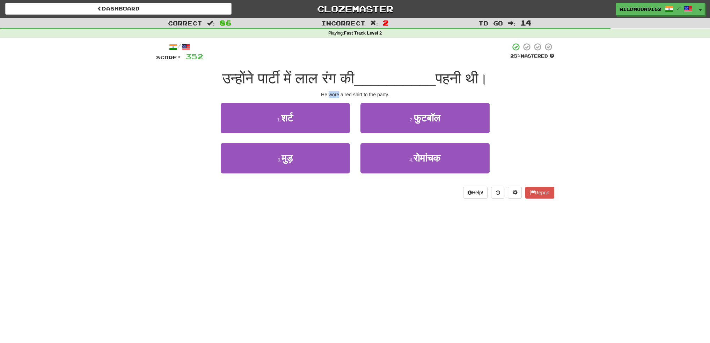
drag, startPoint x: 328, startPoint y: 93, endPoint x: 353, endPoint y: 123, distance: 38.9
click at [339, 96] on div "He wore a red shirt to the party." at bounding box center [355, 94] width 398 height 7
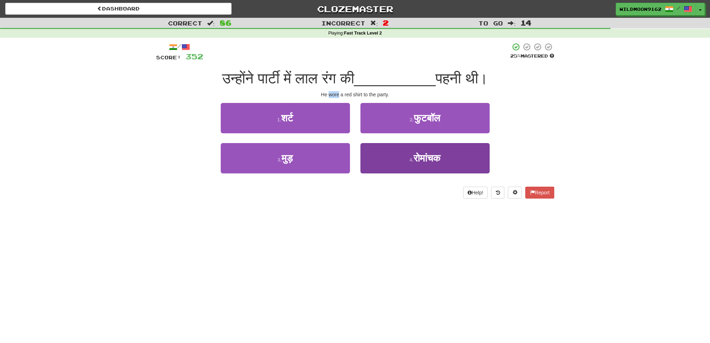
copy div "wore"
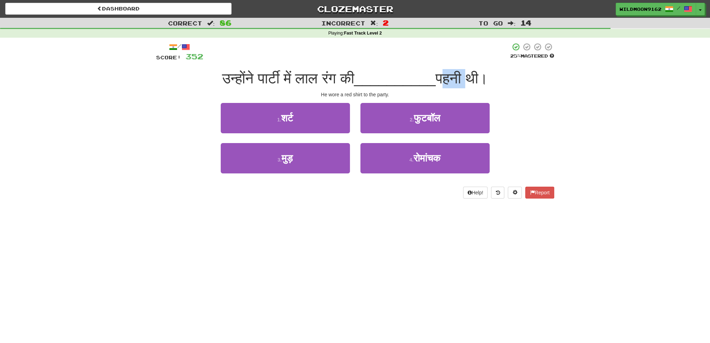
drag, startPoint x: 476, startPoint y: 75, endPoint x: 450, endPoint y: 76, distance: 25.9
click at [450, 76] on span "पहनी थी।" at bounding box center [461, 78] width 52 height 16
copy span "पहनी"
click at [370, 227] on div "Dashboard Clozemaster WildMoon9162 / Toggle Dropdown Dashboard Leaderboard Acti…" at bounding box center [355, 171] width 710 height 343
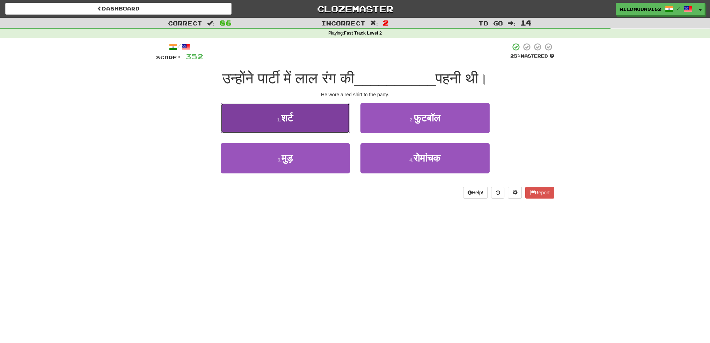
click at [315, 120] on button "1 . शर्ट" at bounding box center [285, 118] width 129 height 30
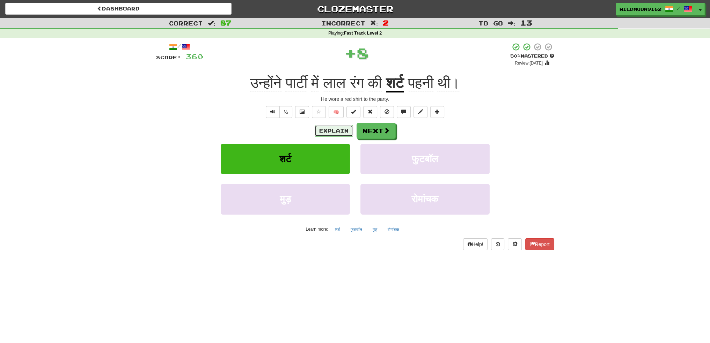
click at [328, 131] on button "Explain" at bounding box center [334, 131] width 38 height 12
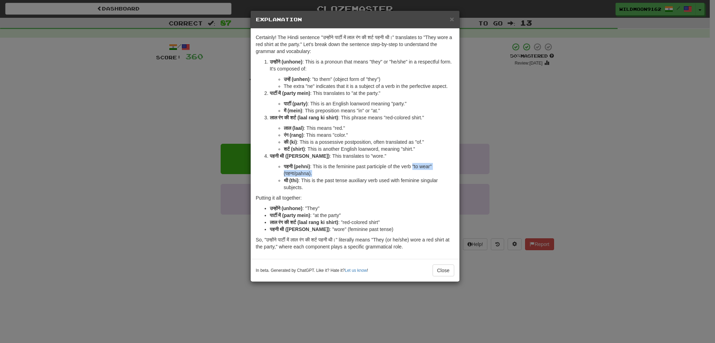
drag, startPoint x: 415, startPoint y: 165, endPoint x: 423, endPoint y: 171, distance: 10.0
click at [423, 171] on li "पहनी (pehni) : This is the feminine past participle of the verb "to wear" (पहना…" at bounding box center [369, 170] width 170 height 14
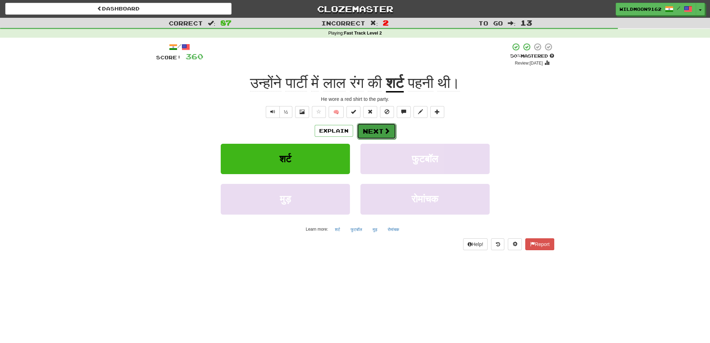
click at [380, 130] on button "Next" at bounding box center [376, 131] width 39 height 16
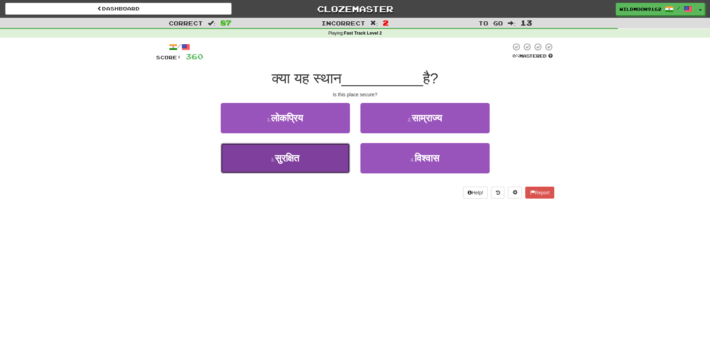
click at [299, 161] on span "सुरक्षित" at bounding box center [287, 158] width 24 height 11
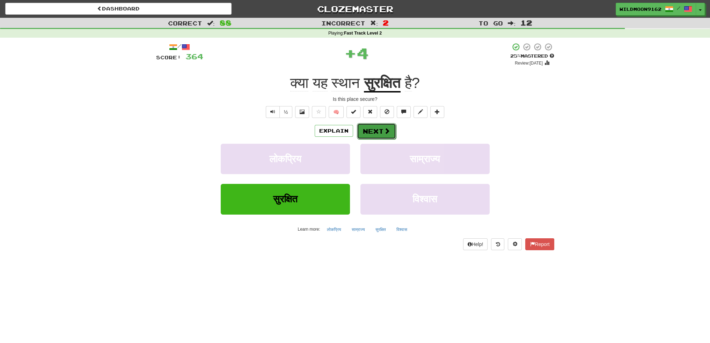
click at [373, 131] on button "Next" at bounding box center [376, 131] width 39 height 16
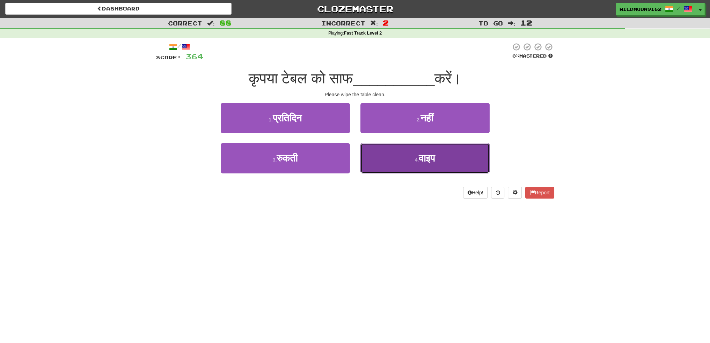
click at [404, 159] on button "4 . वाइप" at bounding box center [424, 158] width 129 height 30
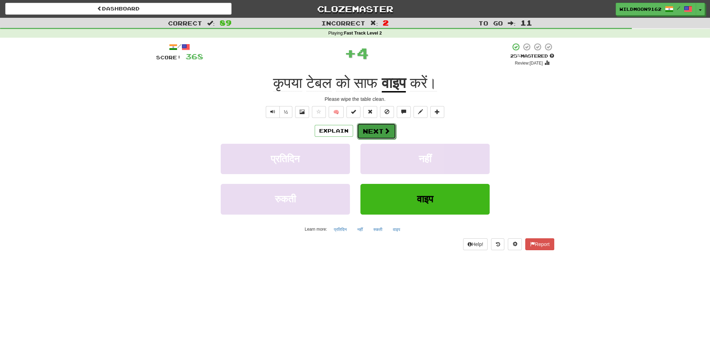
click at [384, 133] on span at bounding box center [387, 131] width 6 height 6
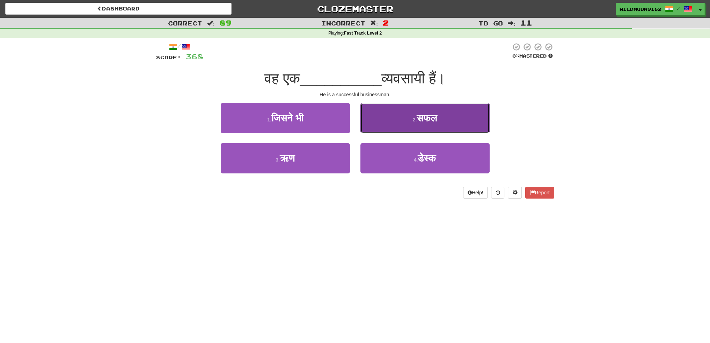
click at [426, 126] on button "2 . सफल" at bounding box center [424, 118] width 129 height 30
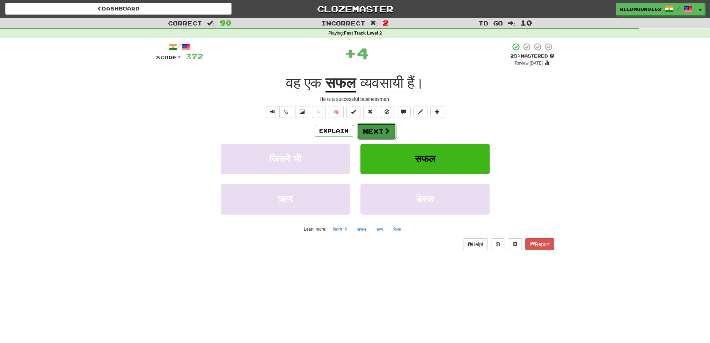
click at [373, 124] on button "Next" at bounding box center [376, 131] width 39 height 16
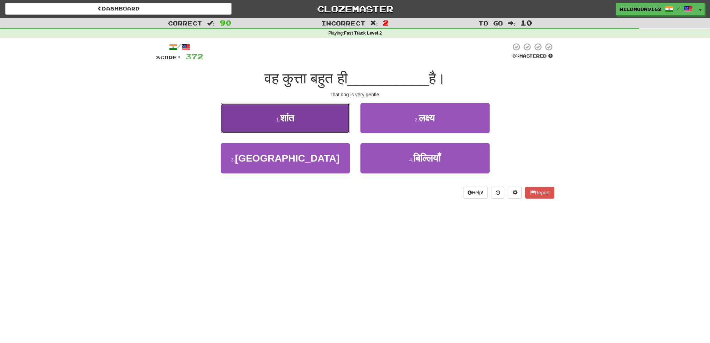
click at [327, 121] on button "1 . शांत" at bounding box center [285, 118] width 129 height 30
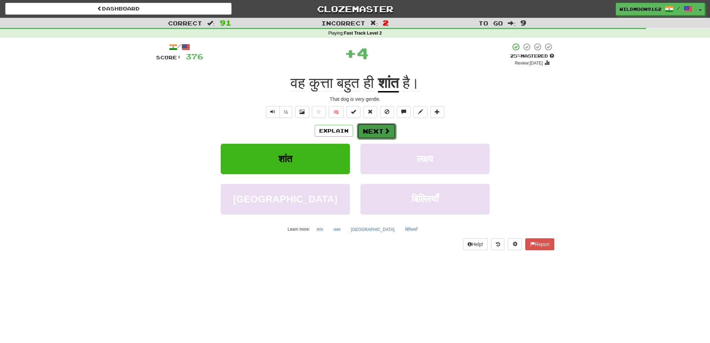
click at [382, 131] on button "Next" at bounding box center [376, 131] width 39 height 16
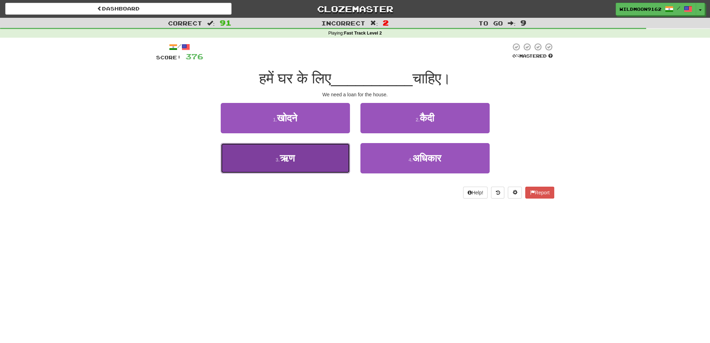
click at [295, 157] on span "ऋण" at bounding box center [287, 158] width 15 height 11
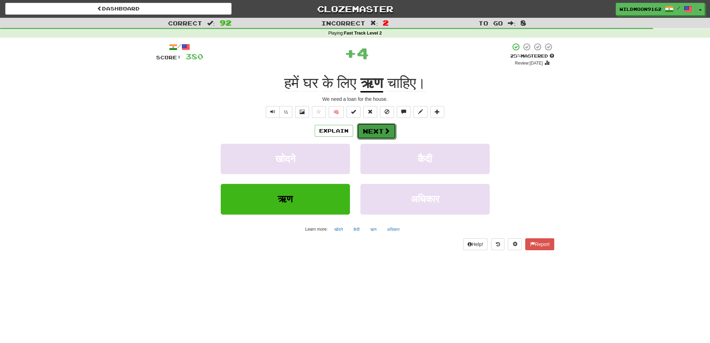
click at [384, 134] on span at bounding box center [387, 131] width 6 height 6
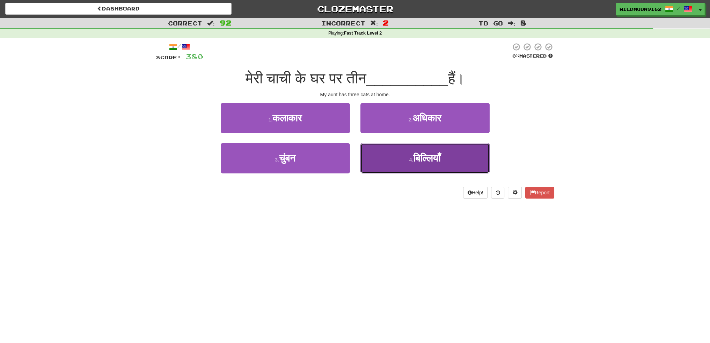
click at [404, 157] on button "4 . बिल्लियाँ" at bounding box center [424, 158] width 129 height 30
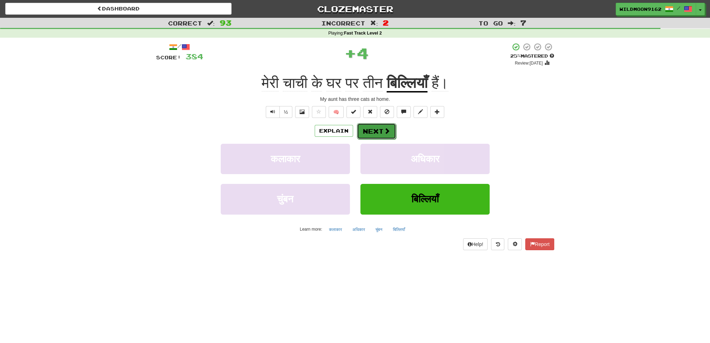
click at [379, 130] on button "Next" at bounding box center [376, 131] width 39 height 16
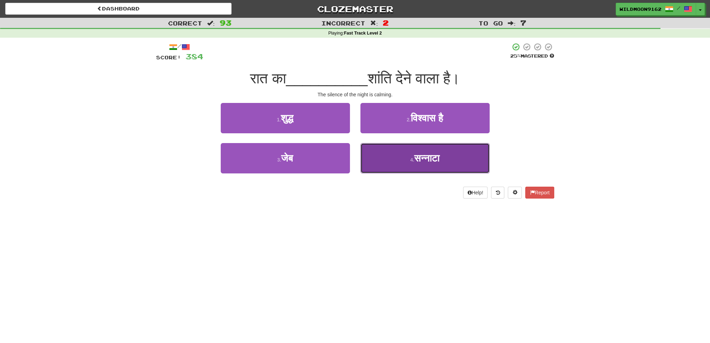
click at [406, 157] on button "4 . सन्नाटा" at bounding box center [424, 158] width 129 height 30
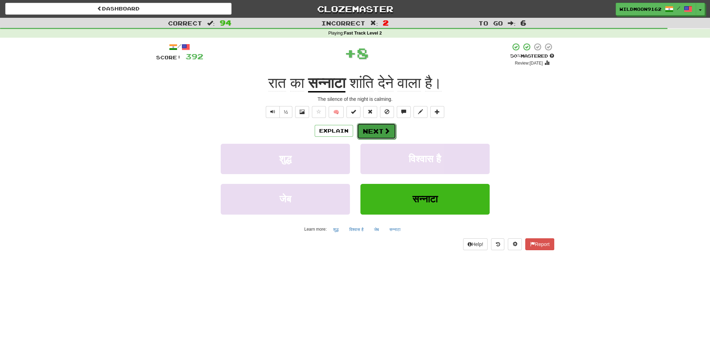
click at [373, 131] on button "Next" at bounding box center [376, 131] width 39 height 16
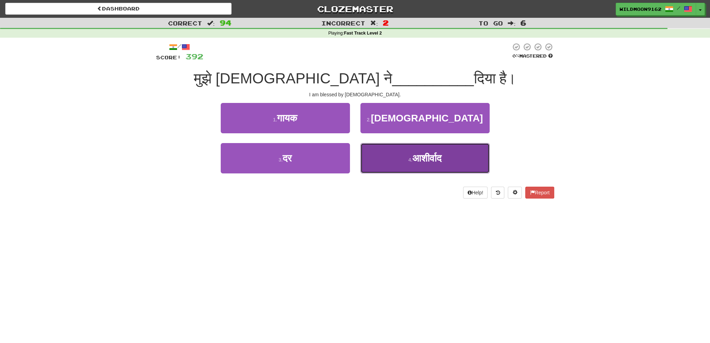
click at [412, 161] on span "आशीर्वाद" at bounding box center [426, 158] width 29 height 11
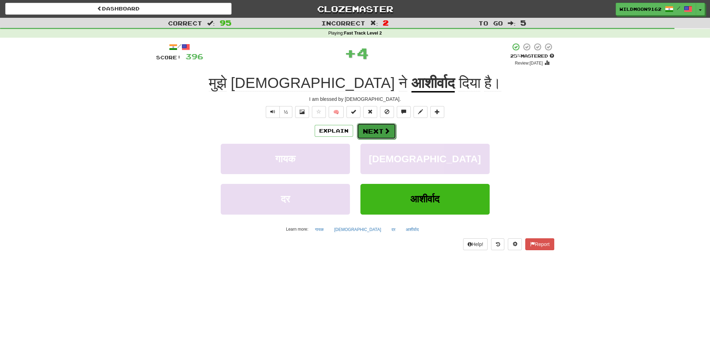
click at [374, 131] on button "Next" at bounding box center [376, 131] width 39 height 16
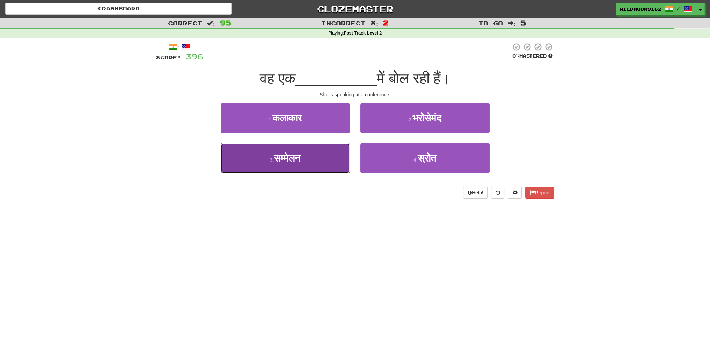
click at [315, 164] on button "3 . सम्मेलन" at bounding box center [285, 158] width 129 height 30
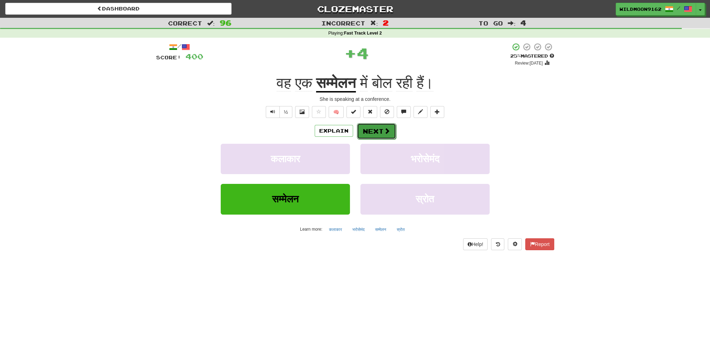
click at [376, 133] on button "Next" at bounding box center [376, 131] width 39 height 16
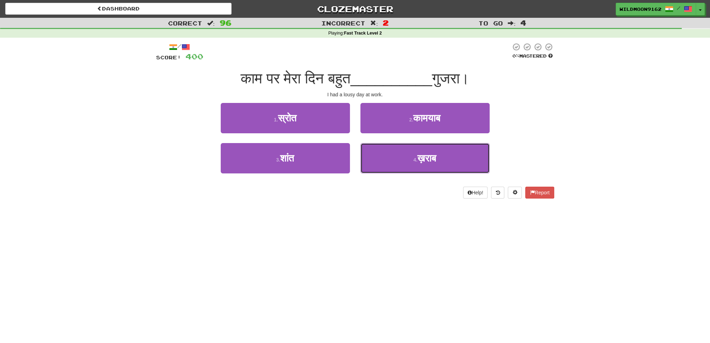
drag, startPoint x: 424, startPoint y: 161, endPoint x: 405, endPoint y: 141, distance: 27.2
click at [423, 161] on span "ख़राब" at bounding box center [426, 158] width 19 height 11
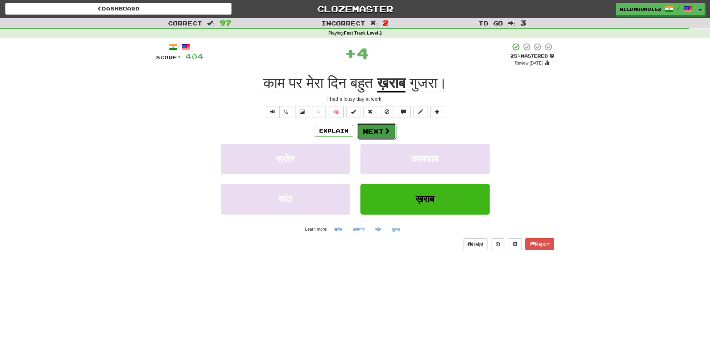
click at [381, 128] on button "Next" at bounding box center [376, 131] width 39 height 16
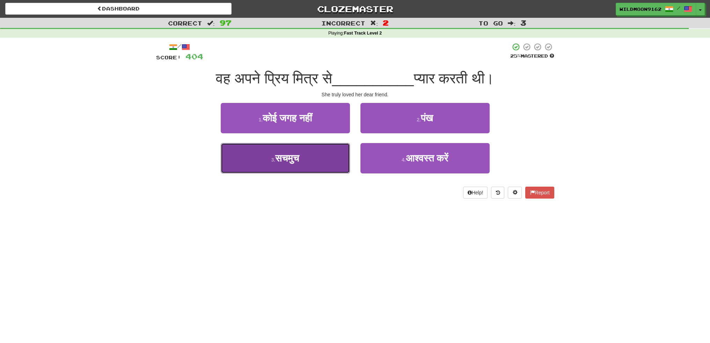
click at [326, 164] on button "3 . सचमुच" at bounding box center [285, 158] width 129 height 30
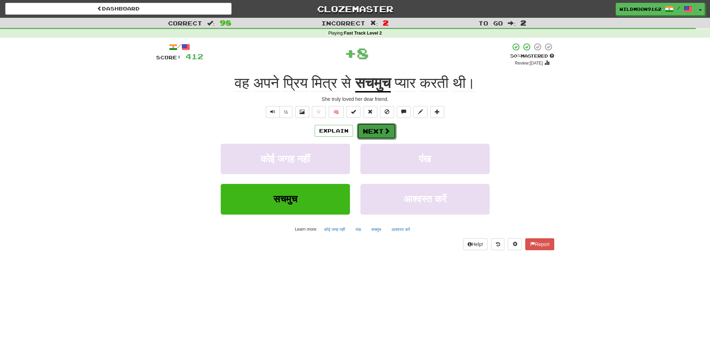
click at [366, 131] on button "Next" at bounding box center [376, 131] width 39 height 16
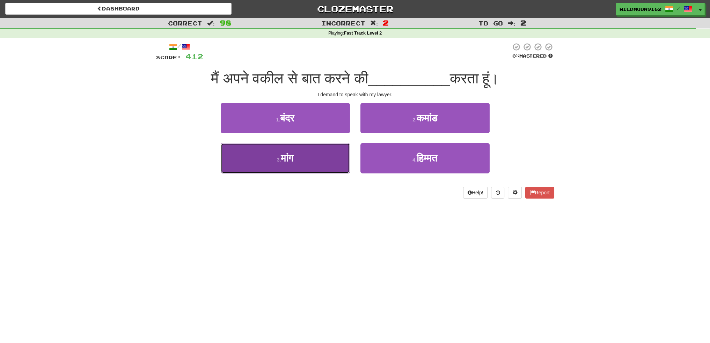
click at [312, 164] on button "3 . मांग" at bounding box center [285, 158] width 129 height 30
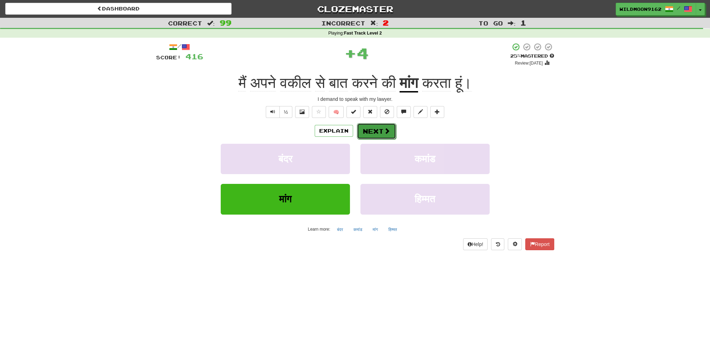
click at [367, 133] on button "Next" at bounding box center [376, 131] width 39 height 16
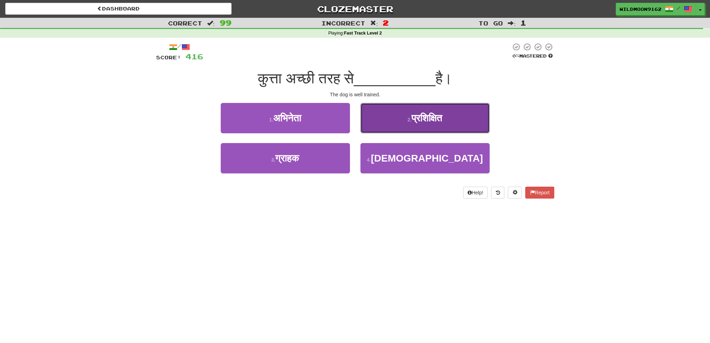
click at [397, 121] on button "2 . प्रशिक्षित" at bounding box center [424, 118] width 129 height 30
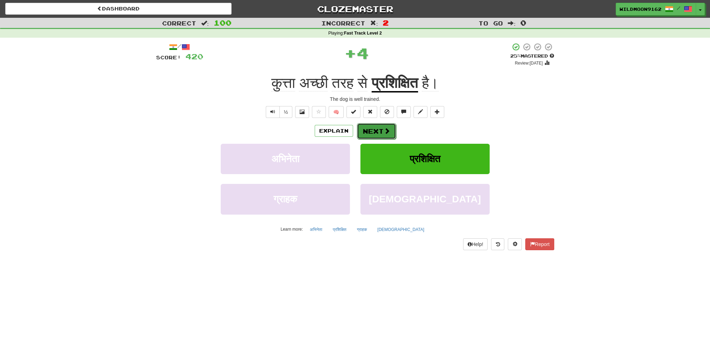
click at [376, 130] on button "Next" at bounding box center [376, 131] width 39 height 16
